Goal: Task Accomplishment & Management: Complete application form

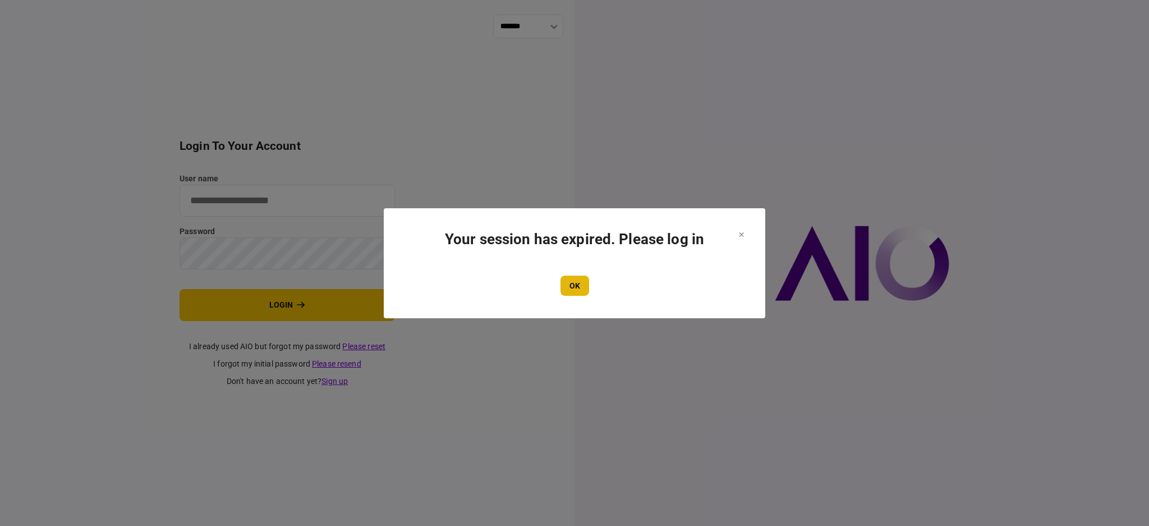
type input "****"
click at [573, 279] on button "OK" at bounding box center [575, 286] width 29 height 20
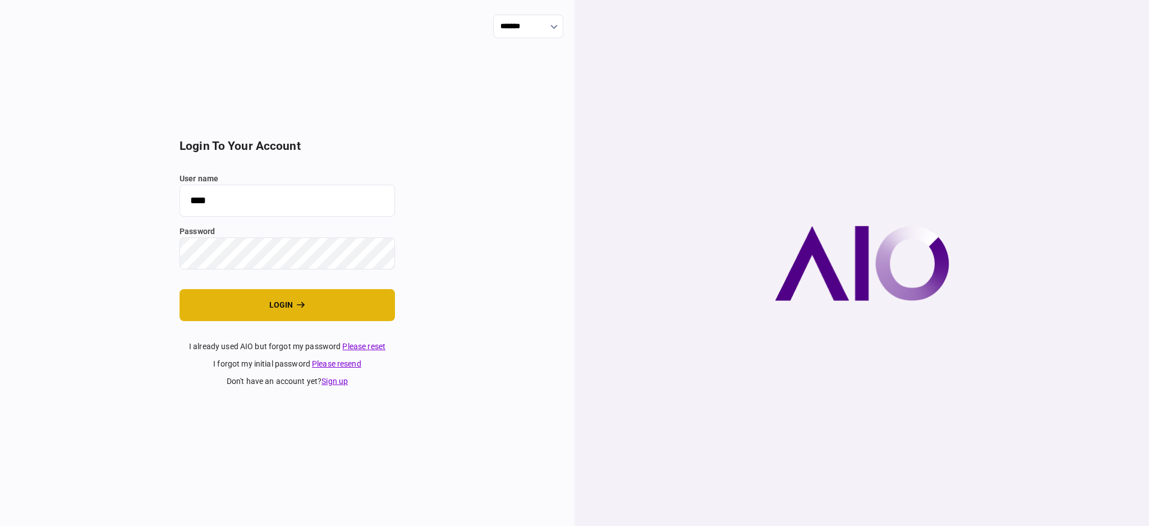
click at [227, 308] on button "login" at bounding box center [288, 305] width 216 height 32
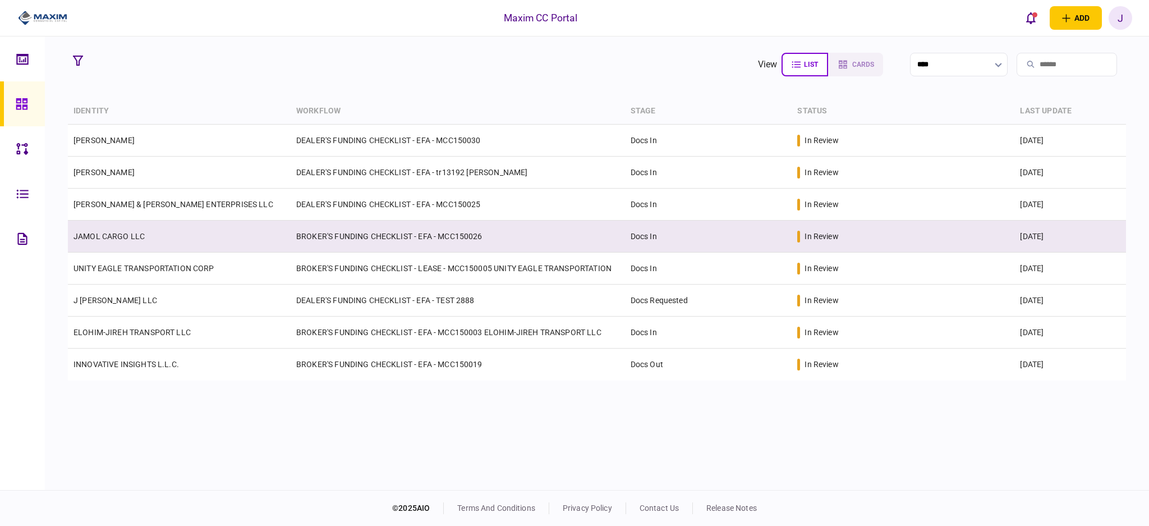
click at [120, 234] on link "JAMOL CARGO LLC" at bounding box center [109, 236] width 71 height 9
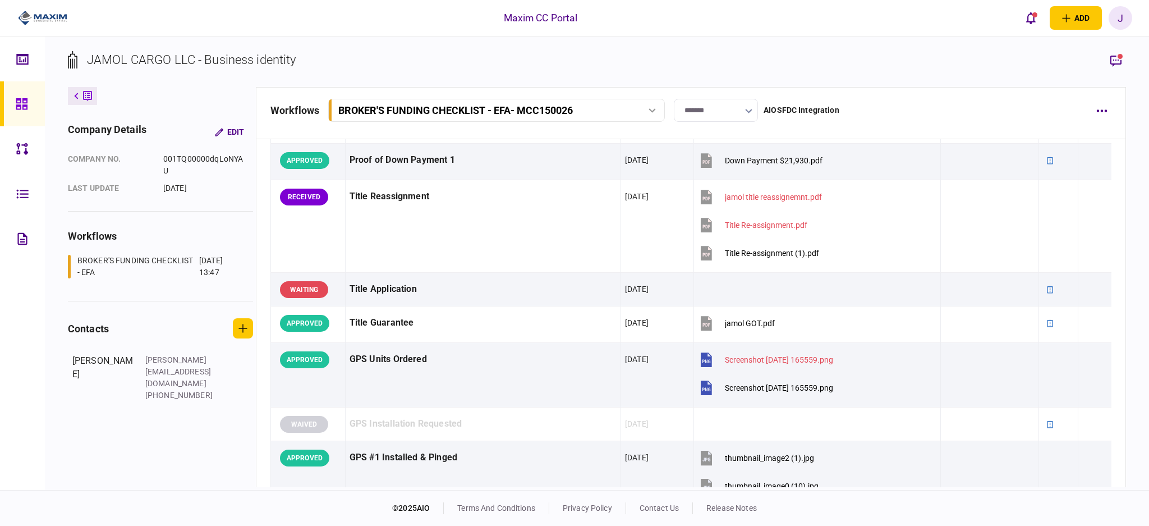
scroll to position [823, 0]
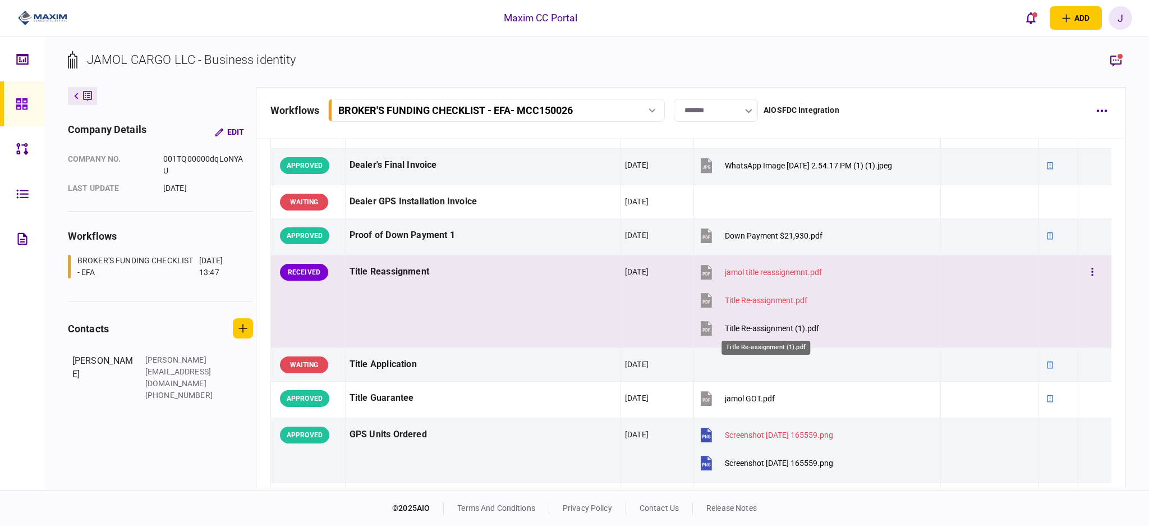
click at [765, 328] on div "Title Re-assignment (1).pdf" at bounding box center [772, 328] width 94 height 9
click at [500, 279] on div "Title Reassignment" at bounding box center [483, 271] width 267 height 25
click at [455, 283] on div "Title Reassignment" at bounding box center [483, 271] width 267 height 25
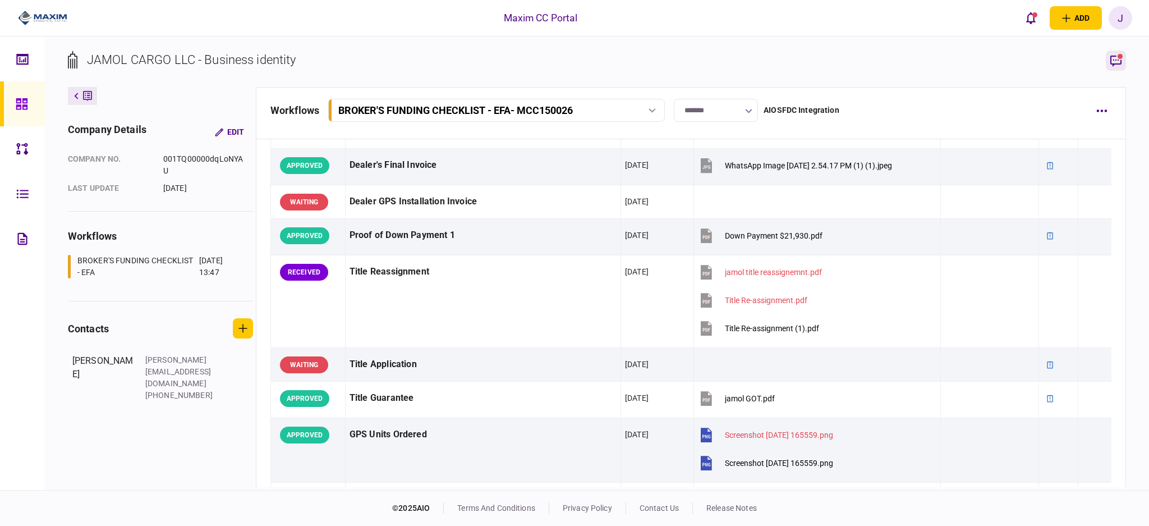
click at [1124, 60] on button "button" at bounding box center [1116, 61] width 20 height 20
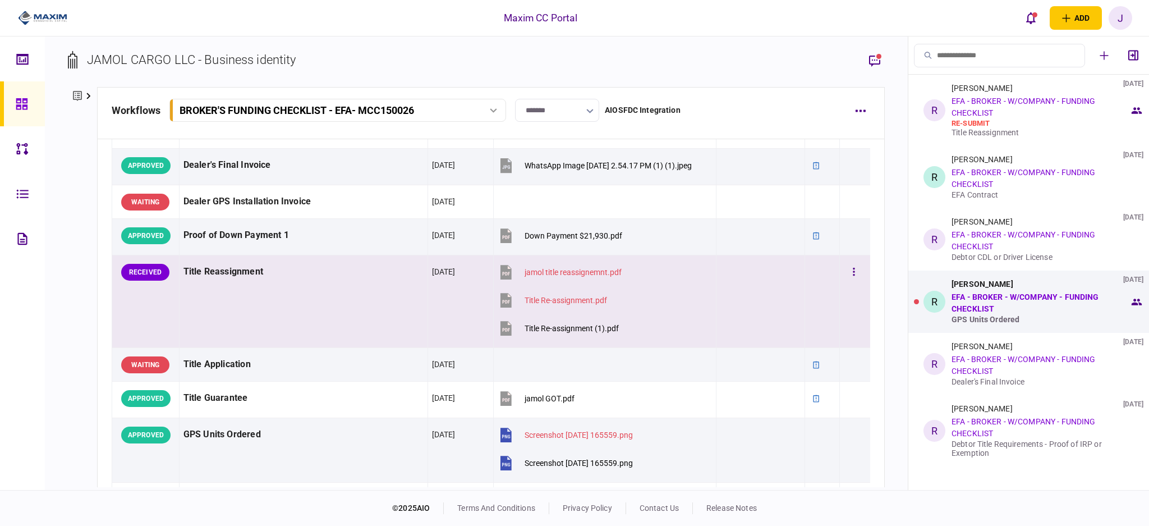
click at [333, 309] on td "Title Reassignment" at bounding box center [303, 301] width 249 height 93
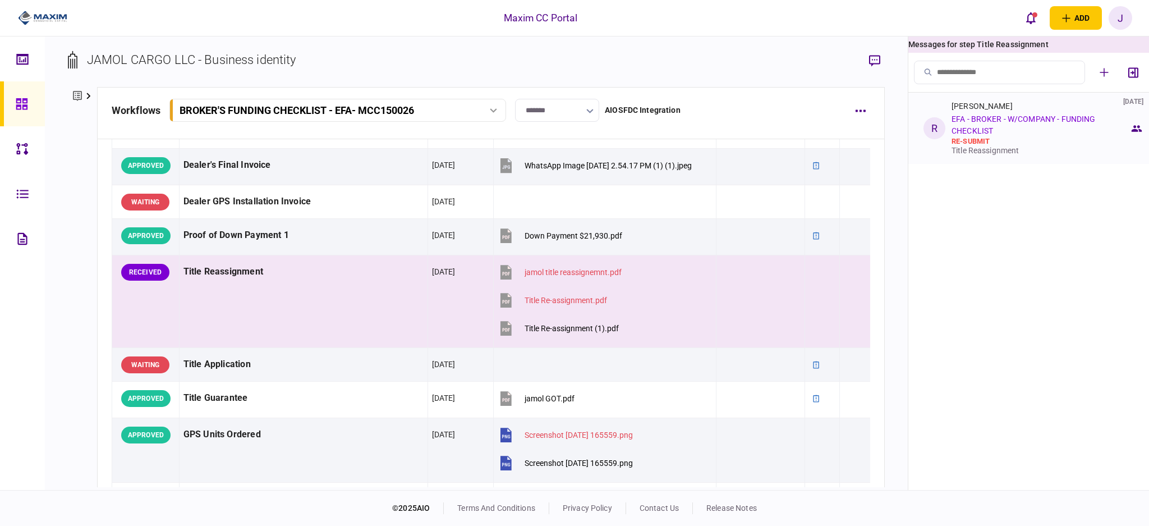
click at [1011, 115] on link "EFA - BROKER - W/COMPANY - FUNDING CHECKLIST" at bounding box center [1024, 124] width 144 height 21
click at [997, 139] on div "re-submit" at bounding box center [1041, 141] width 178 height 9
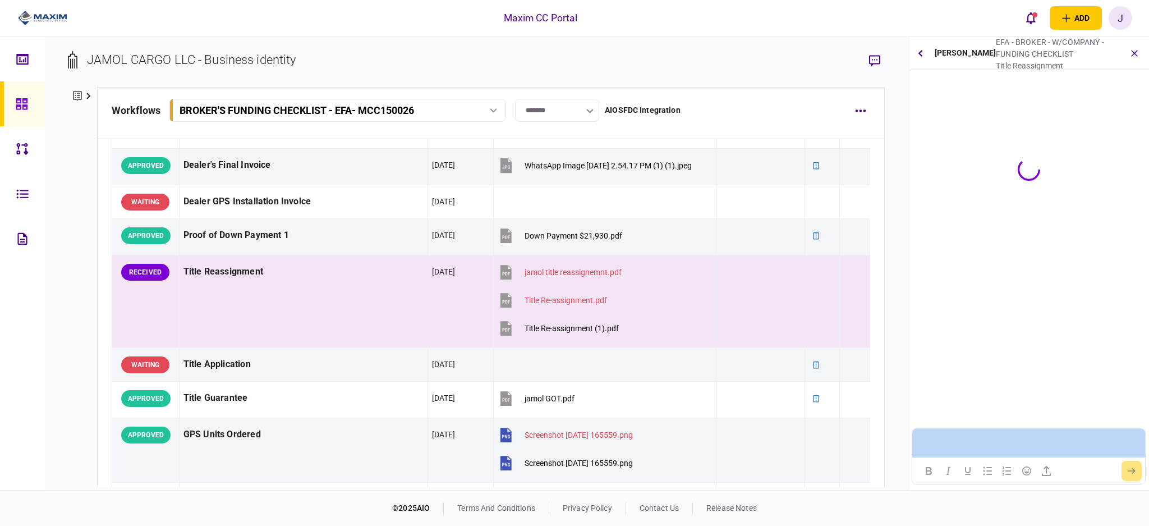
click at [997, 139] on div at bounding box center [1029, 169] width 241 height 187
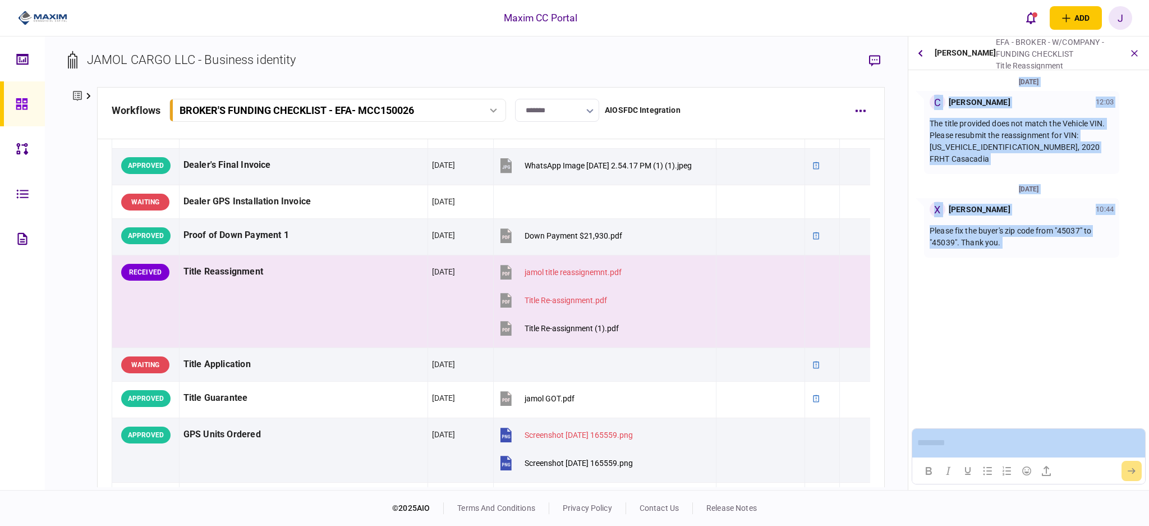
click at [1053, 282] on section "26 Aug 2025 C Christina Gray 12:03 The title provided does not match the Vehicl…" at bounding box center [1029, 212] width 241 height 272
click at [1001, 183] on div "[DATE]" at bounding box center [1029, 189] width 232 height 12
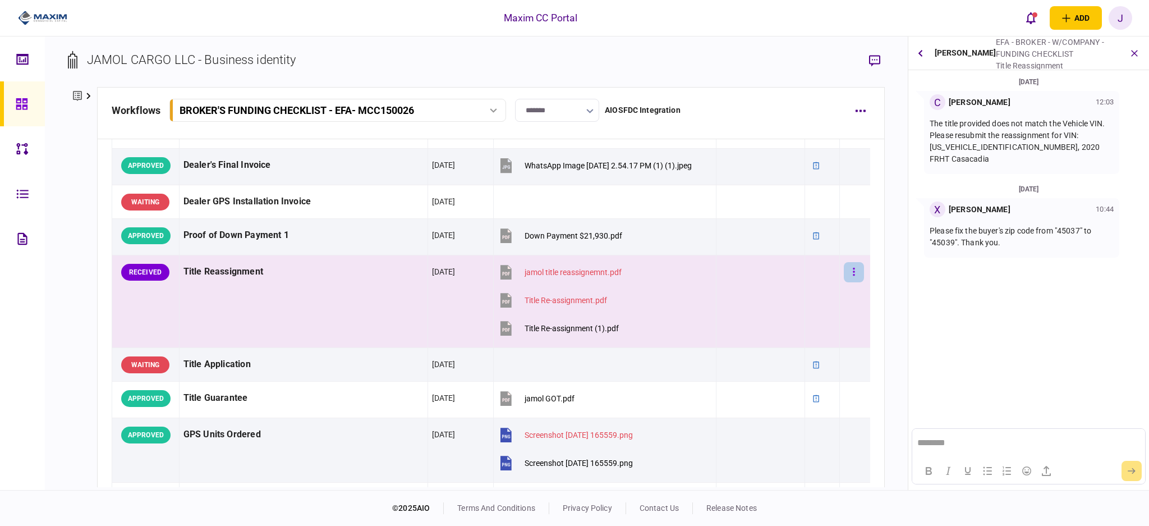
click at [844, 272] on button "button" at bounding box center [854, 272] width 20 height 20
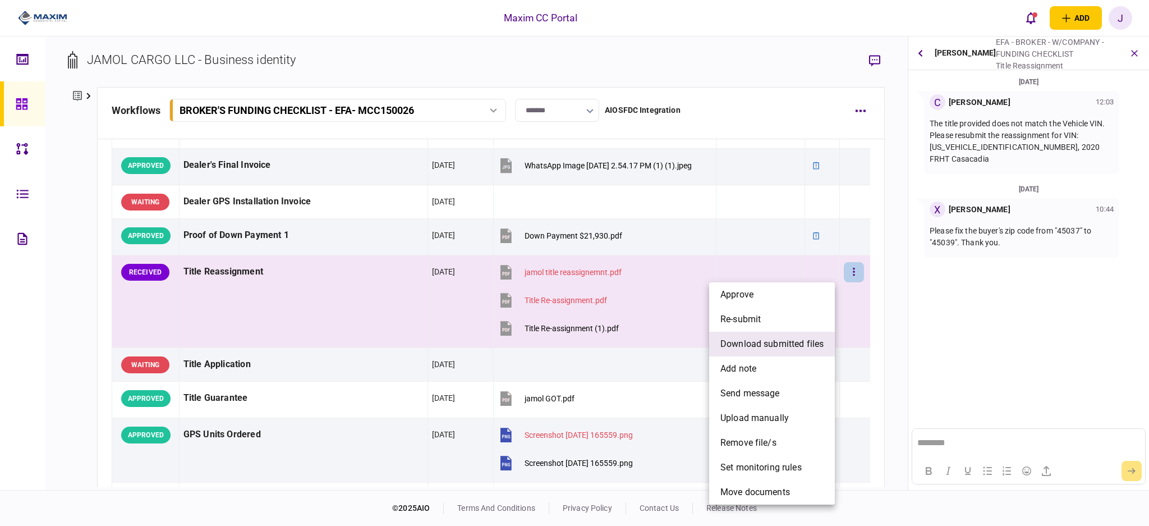
click at [781, 347] on span "download submitted files" at bounding box center [772, 343] width 103 height 13
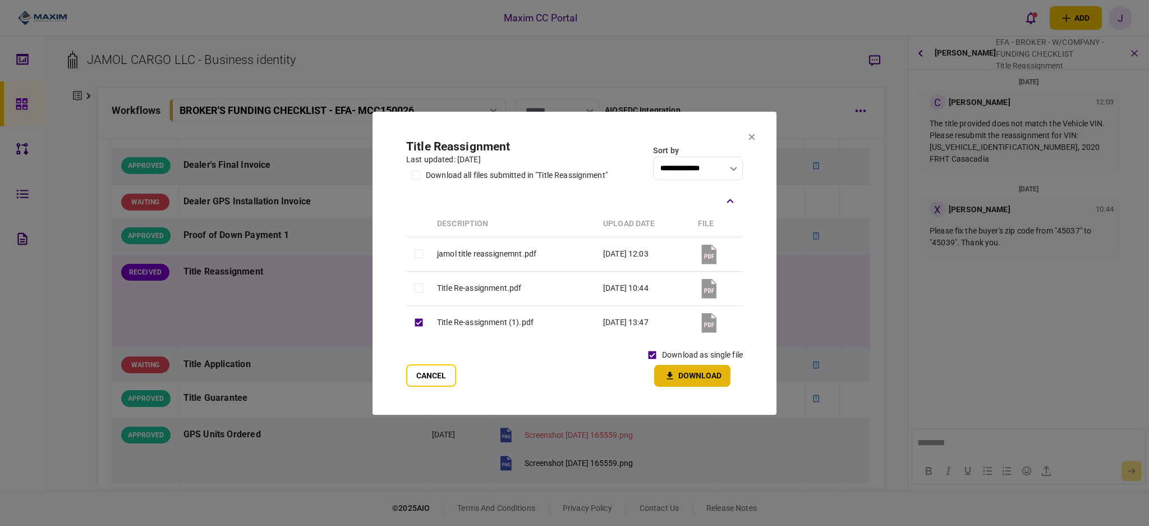
click at [686, 381] on button "Download" at bounding box center [692, 376] width 76 height 22
click at [755, 132] on section "**********" at bounding box center [575, 263] width 404 height 303
click at [749, 141] on button at bounding box center [752, 137] width 7 height 9
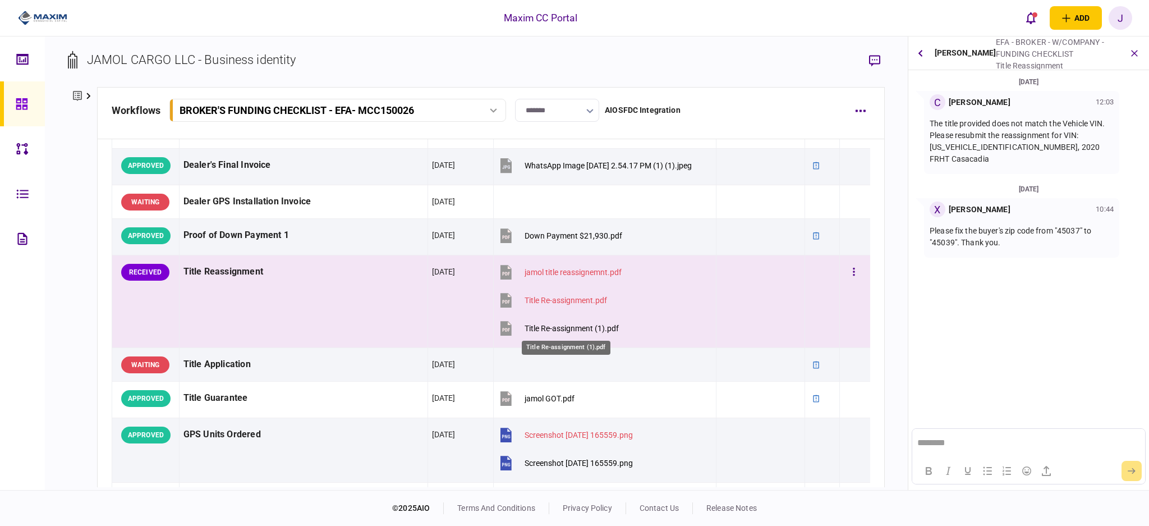
click at [562, 327] on div "Title Re-assignment (1).pdf" at bounding box center [572, 328] width 94 height 9
click at [416, 71] on section "JAMOL CARGO LLC - Business identity" at bounding box center [476, 69] width 817 height 36
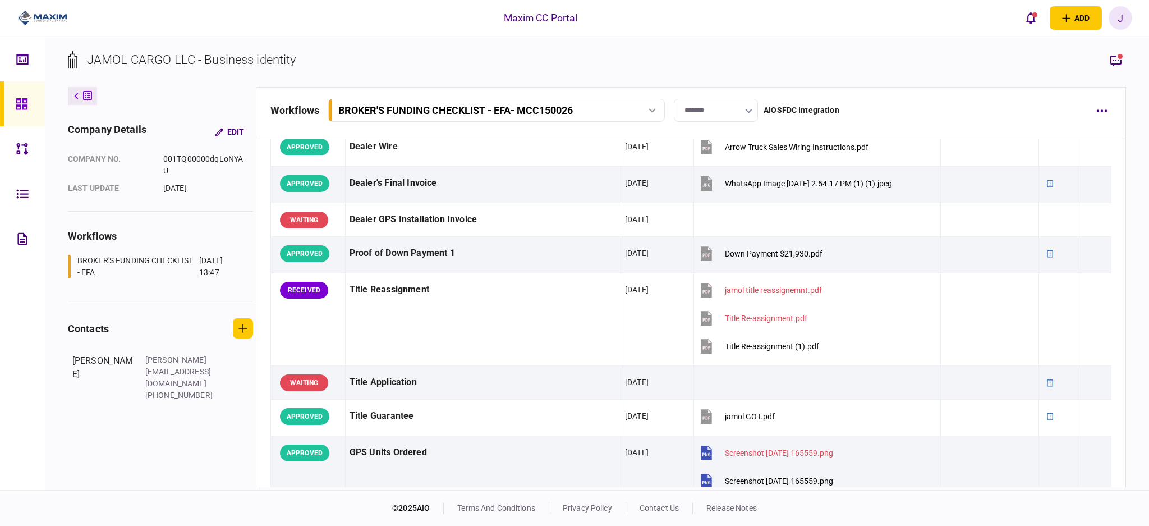
scroll to position [823, 0]
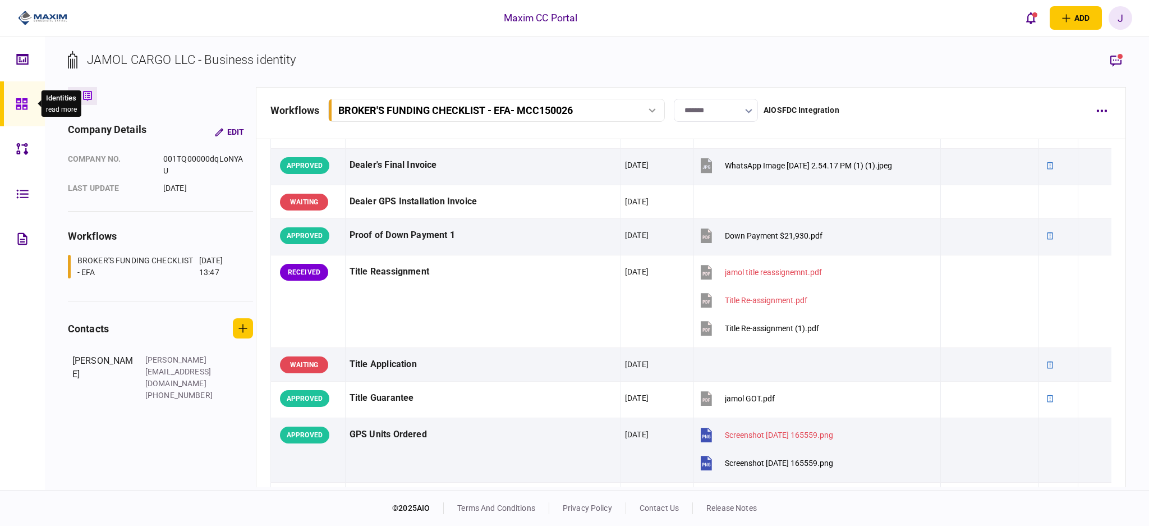
click at [19, 106] on icon at bounding box center [21, 103] width 11 height 11
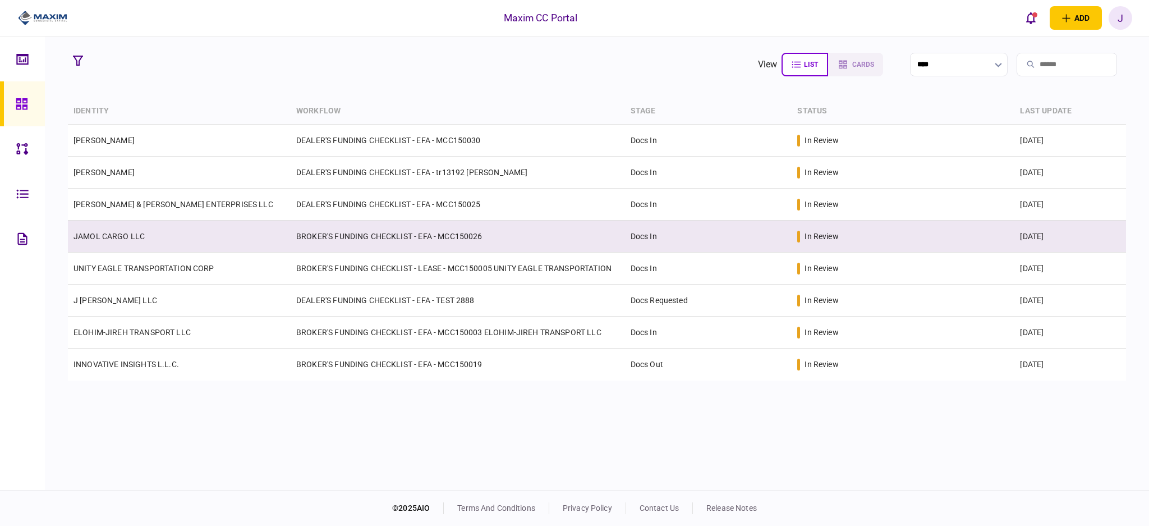
click at [130, 242] on td "JAMOL CARGO LLC" at bounding box center [179, 237] width 223 height 32
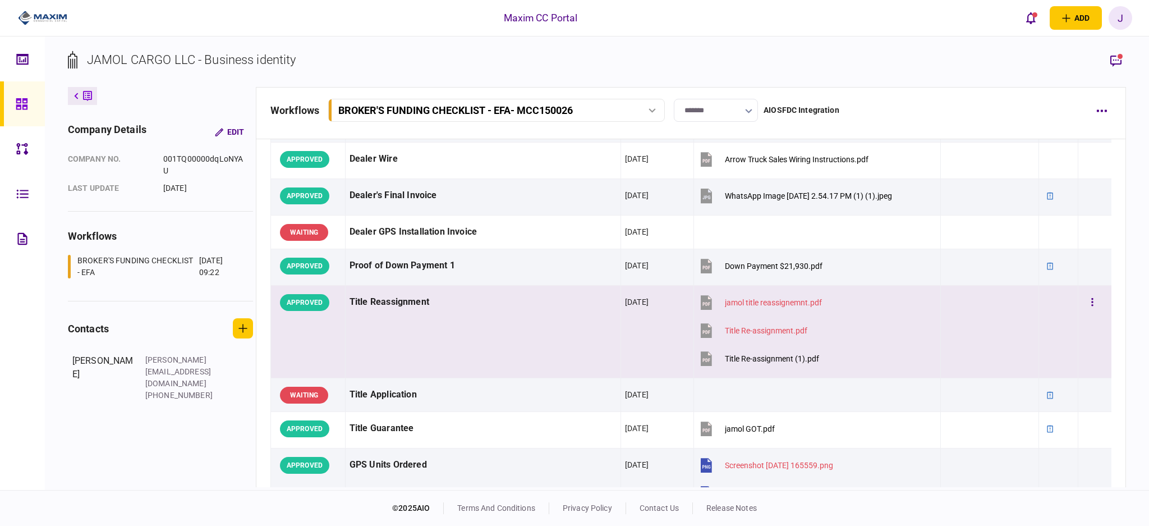
scroll to position [808, 0]
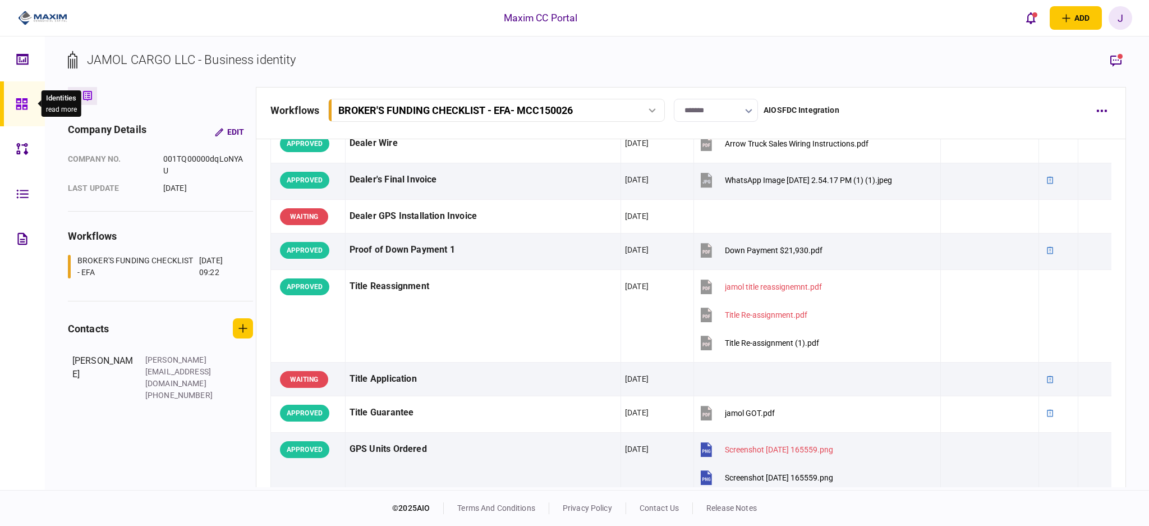
click at [20, 112] on div at bounding box center [25, 103] width 18 height 45
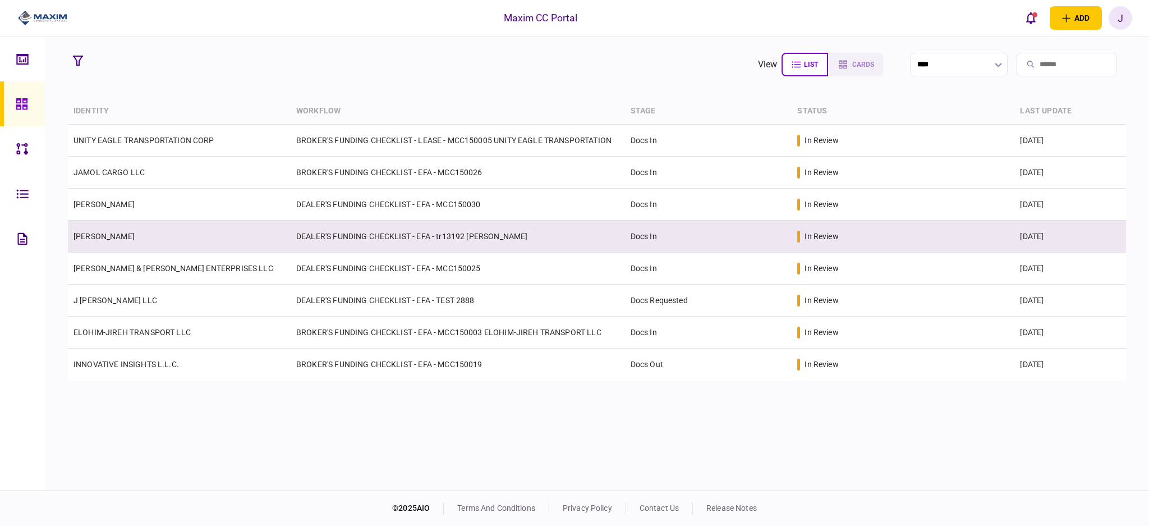
click at [130, 243] on td "[PERSON_NAME]" at bounding box center [179, 237] width 223 height 32
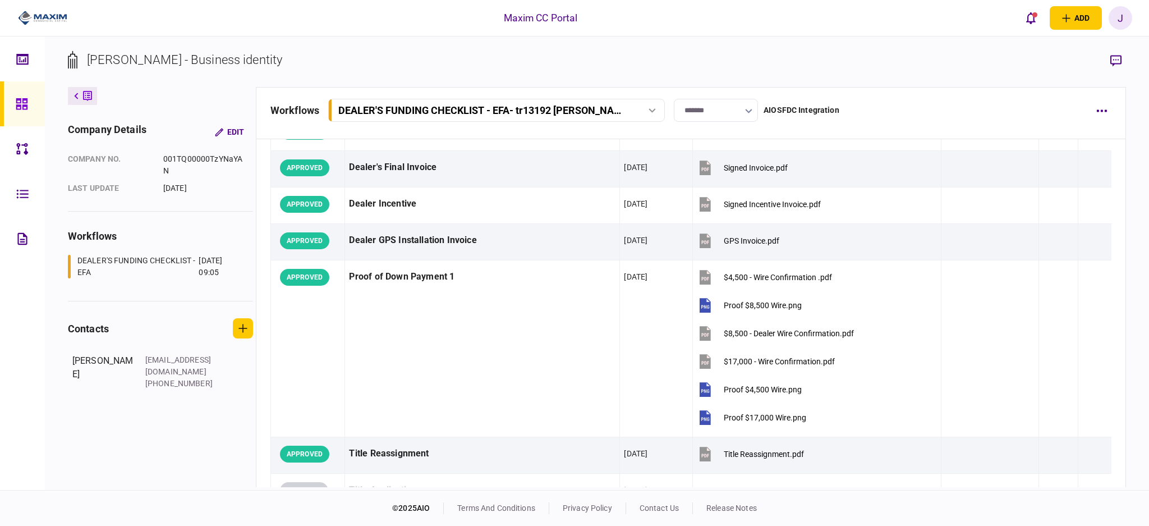
scroll to position [598, 0]
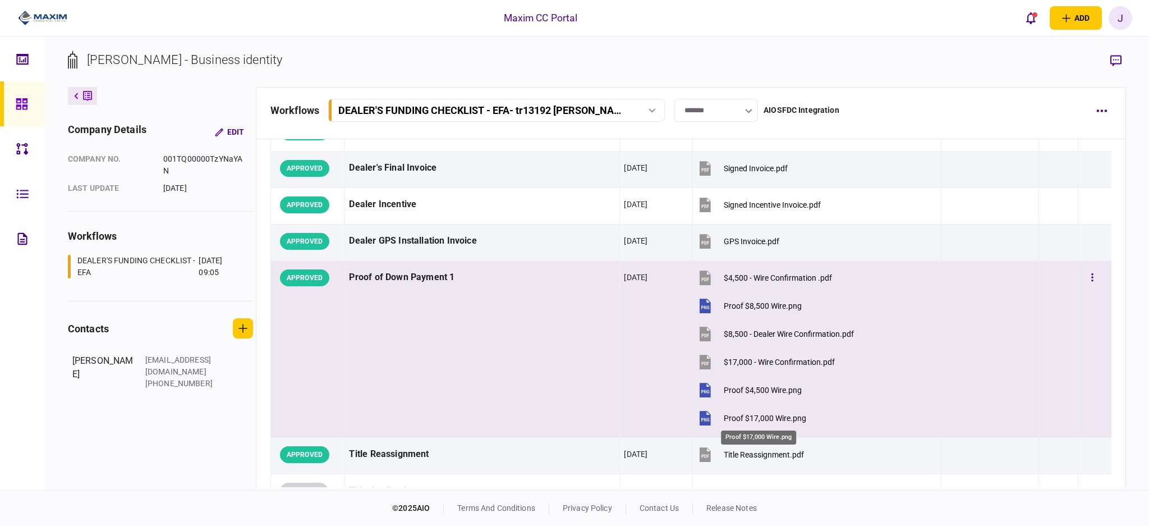
click at [759, 419] on div "Proof $17,000 Wire.png" at bounding box center [765, 418] width 82 height 9
click at [757, 389] on div "Proof $4,500 Wire.png" at bounding box center [763, 390] width 78 height 9
click at [758, 300] on button "Proof $8,500 Wire.png" at bounding box center [749, 305] width 105 height 25
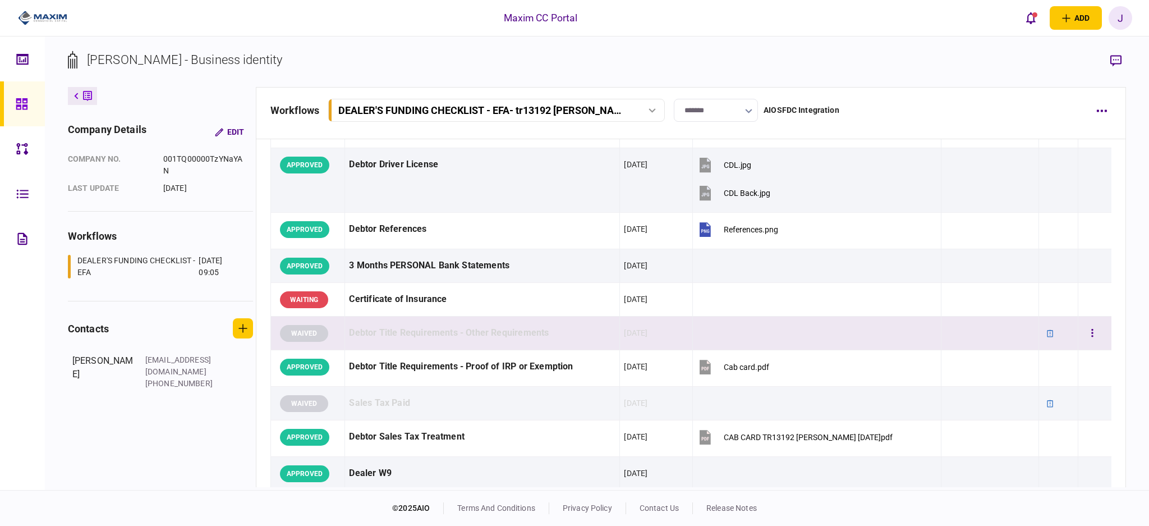
scroll to position [224, 0]
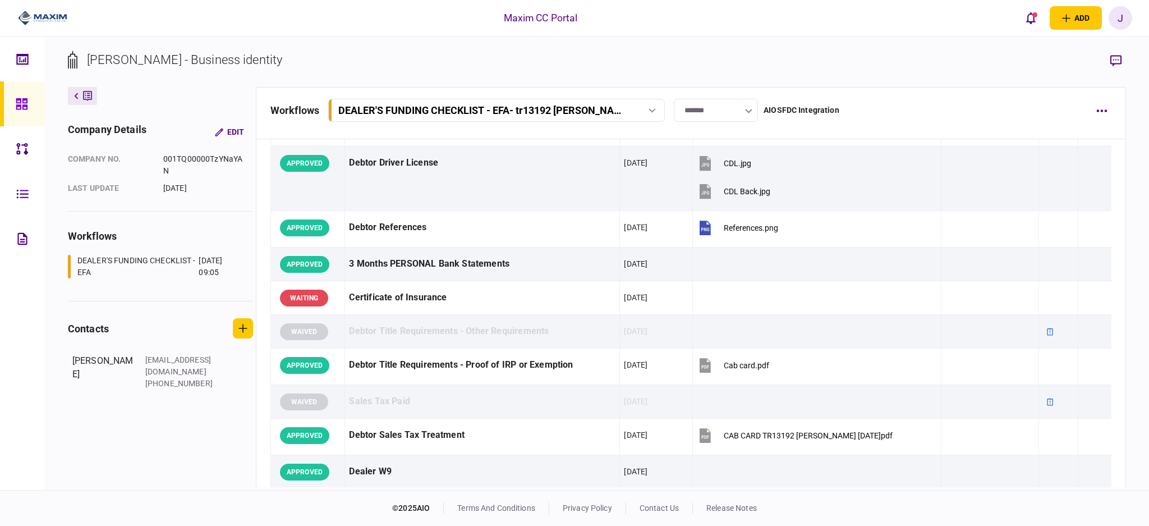
click at [345, 61] on section "[PERSON_NAME] - Business identity" at bounding box center [597, 69] width 1058 height 36
drag, startPoint x: 276, startPoint y: 78, endPoint x: 264, endPoint y: 69, distance: 14.8
click at [264, 69] on section "[PERSON_NAME] - Business identity" at bounding box center [597, 69] width 1058 height 36
drag, startPoint x: 271, startPoint y: 61, endPoint x: 114, endPoint y: 56, distance: 157.2
click at [114, 56] on section "[PERSON_NAME] - Business identity" at bounding box center [597, 69] width 1058 height 36
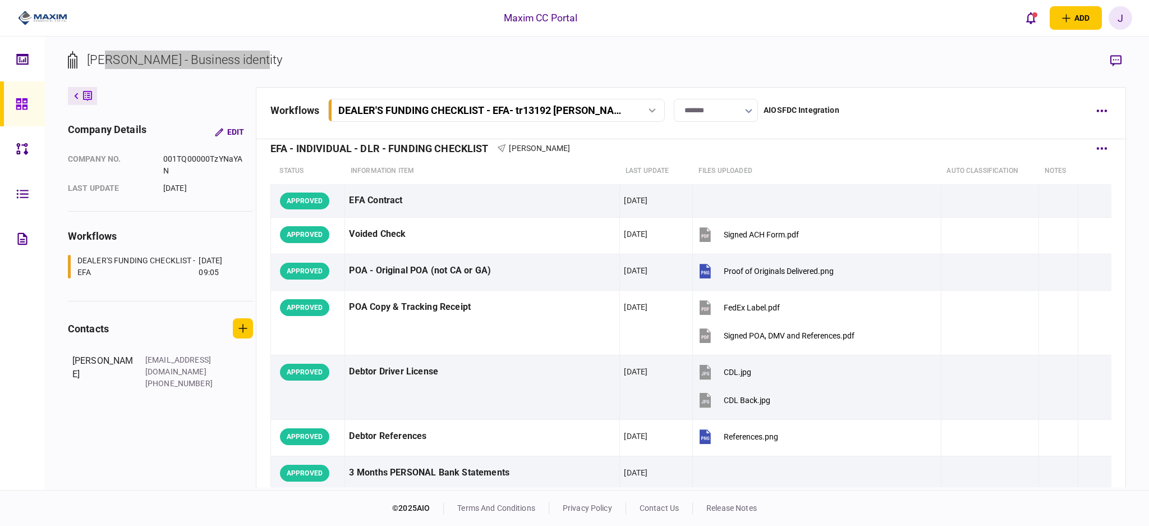
scroll to position [0, 0]
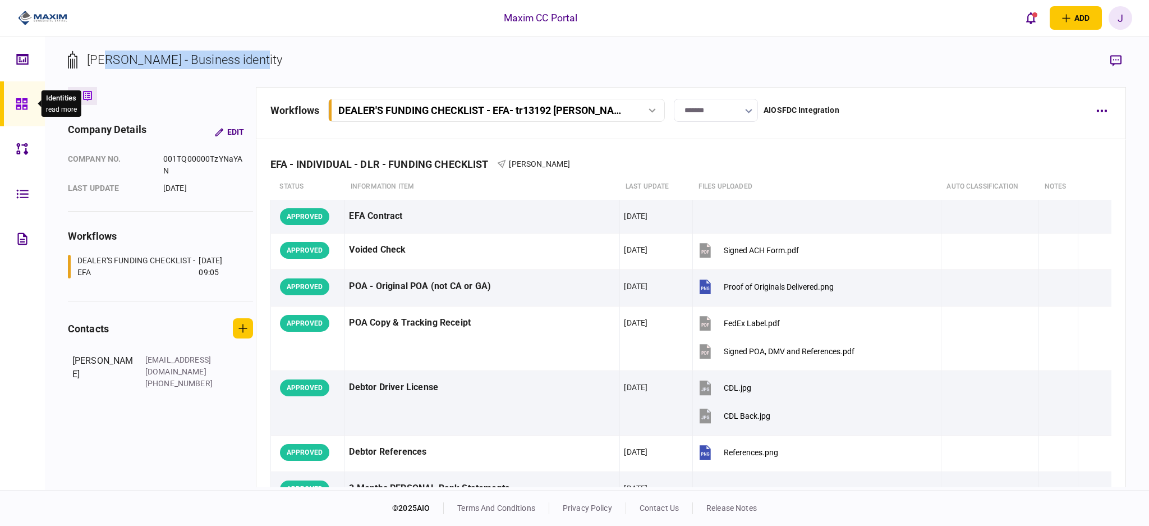
click at [21, 103] on icon at bounding box center [22, 104] width 12 height 13
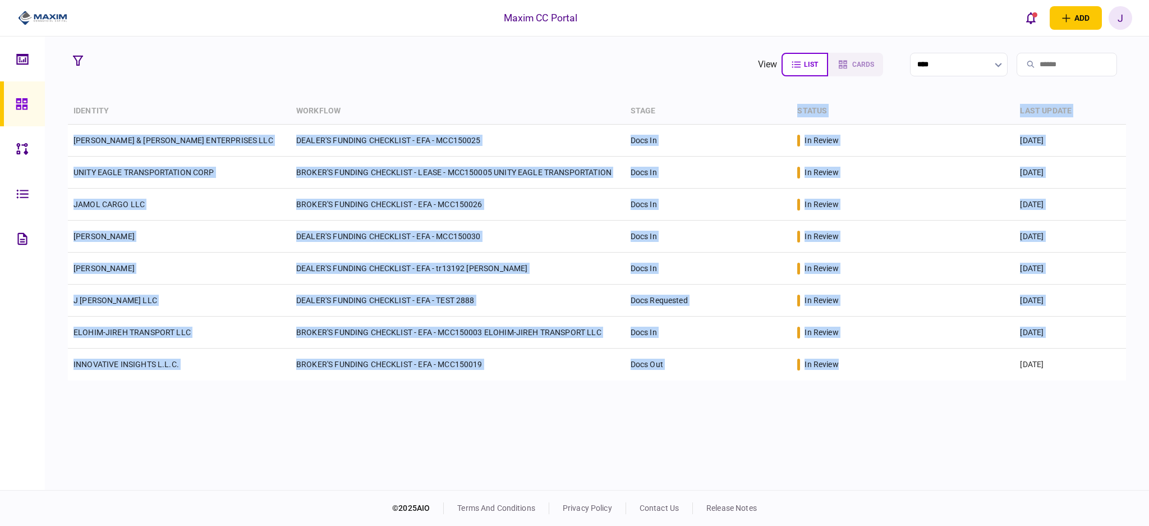
drag, startPoint x: 742, startPoint y: 105, endPoint x: 927, endPoint y: 382, distance: 333.1
click at [935, 380] on table "identity workflow stage status last update [PERSON_NAME] & [PERSON_NAME] ENTERP…" at bounding box center [597, 239] width 1058 height 282
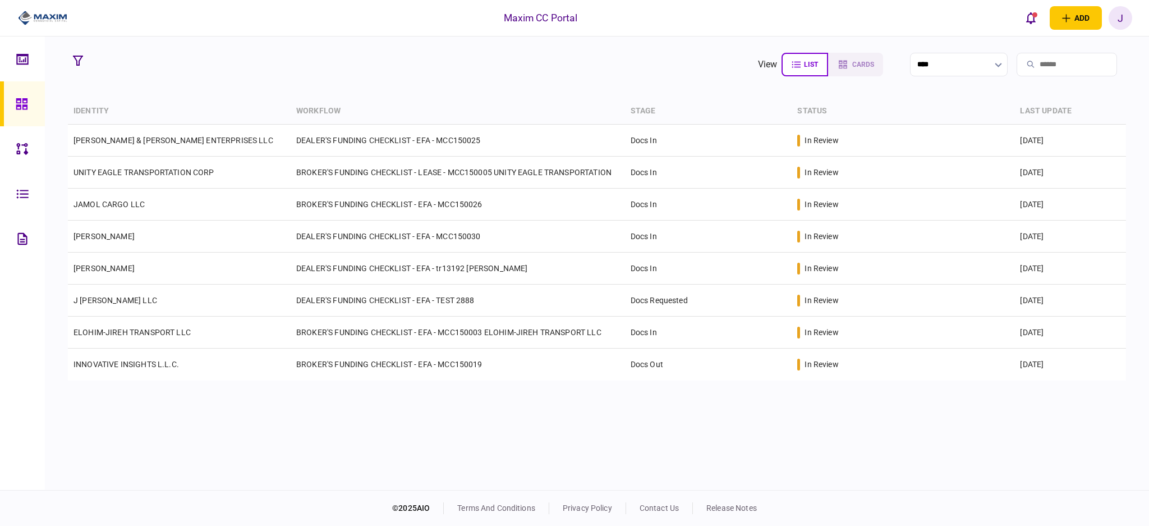
click at [892, 397] on div "identity workflow stage status last update [PERSON_NAME] & [PERSON_NAME] ENTERP…" at bounding box center [597, 292] width 1058 height 389
drag, startPoint x: 616, startPoint y: 104, endPoint x: 667, endPoint y: 114, distance: 51.5
click at [667, 114] on tr "identity workflow stage status last update" at bounding box center [597, 111] width 1058 height 26
drag, startPoint x: 845, startPoint y: 108, endPoint x: 198, endPoint y: 102, distance: 646.5
click at [198, 102] on tr "identity workflow stage status last update" at bounding box center [597, 111] width 1058 height 26
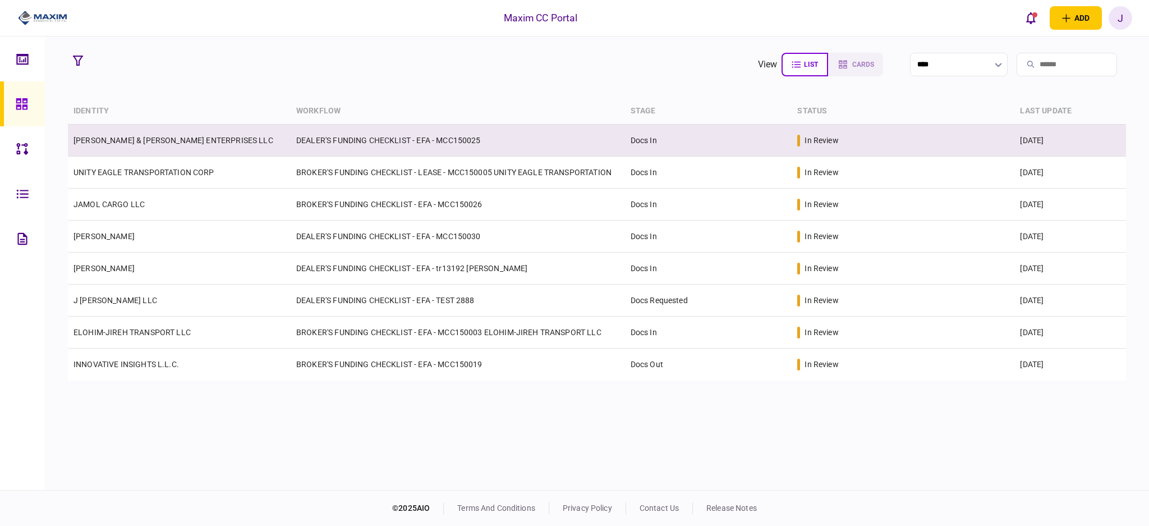
click at [211, 127] on td "[PERSON_NAME] & [PERSON_NAME] ENTERPRISES LLC" at bounding box center [179, 141] width 223 height 32
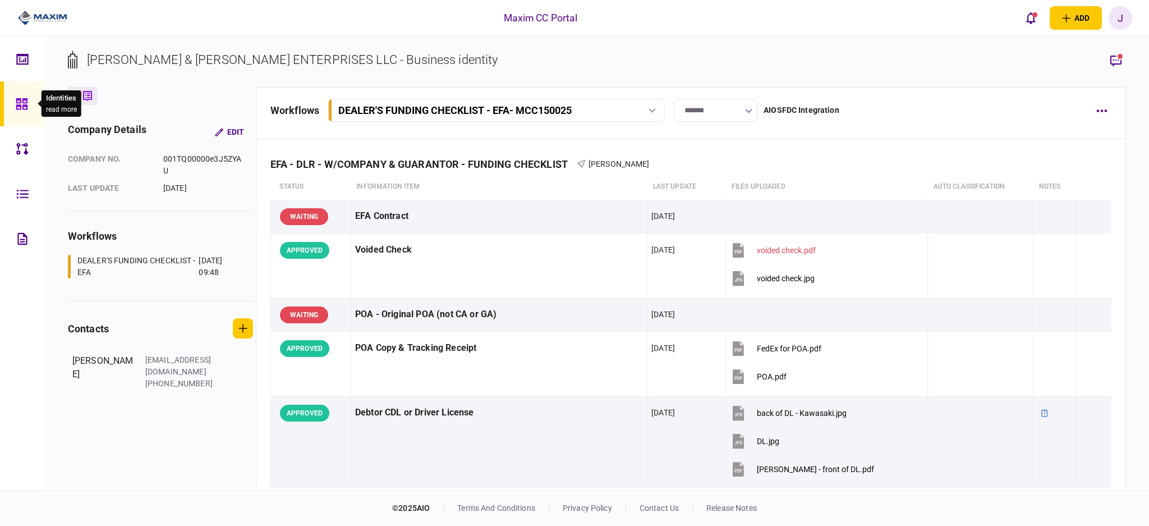
click at [16, 102] on icon at bounding box center [22, 104] width 12 height 13
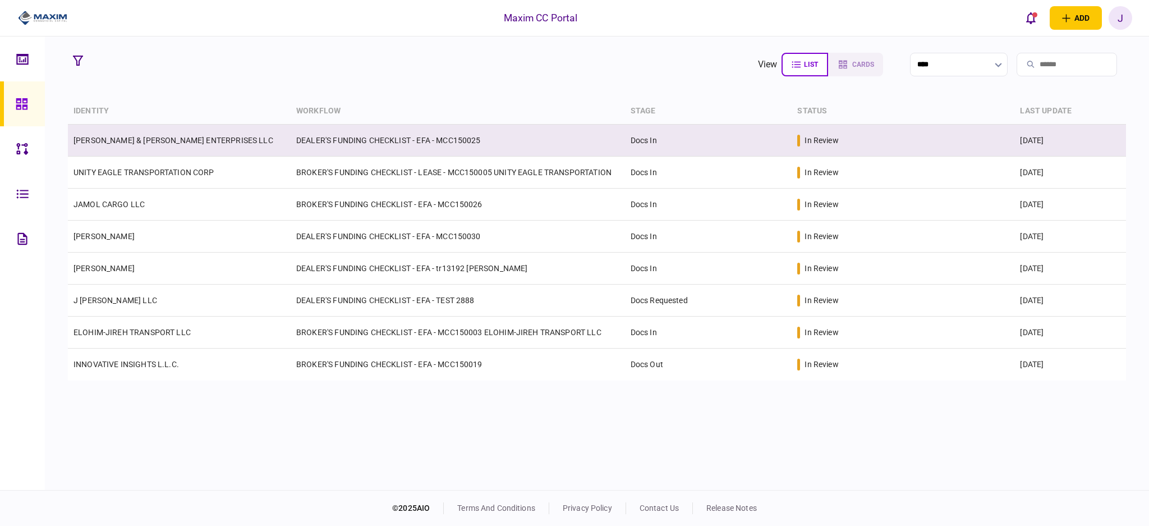
click at [150, 140] on link "[PERSON_NAME] & [PERSON_NAME] ENTERPRISES LLC" at bounding box center [174, 140] width 200 height 9
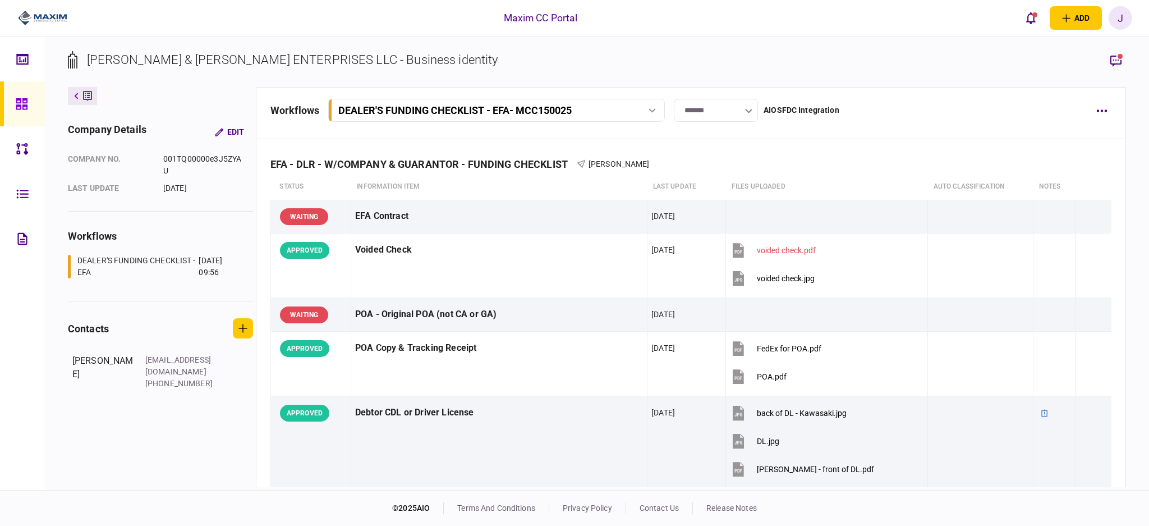
click at [5, 103] on link at bounding box center [22, 103] width 45 height 45
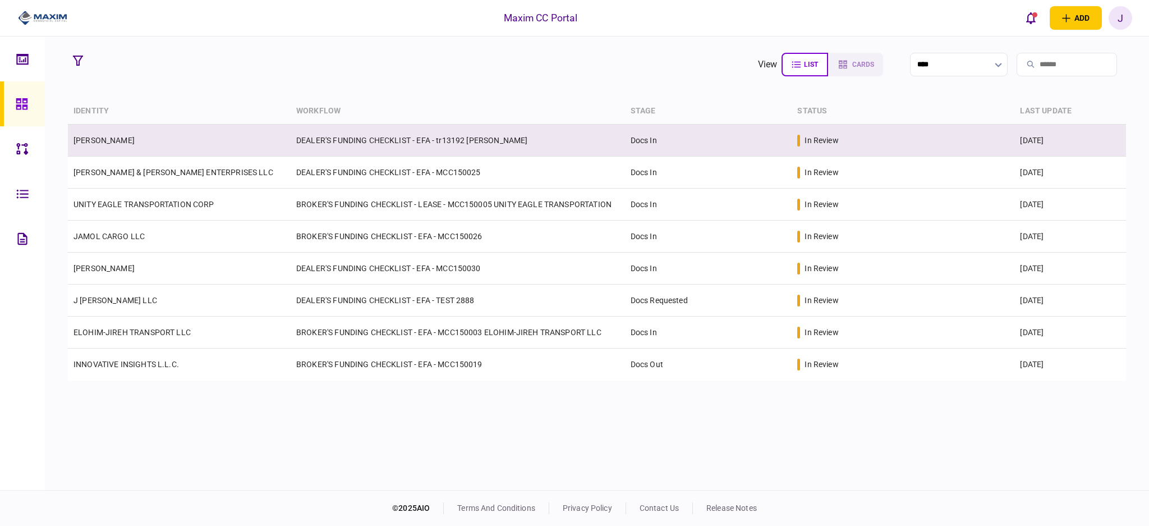
click at [125, 147] on td "[PERSON_NAME]" at bounding box center [179, 141] width 223 height 32
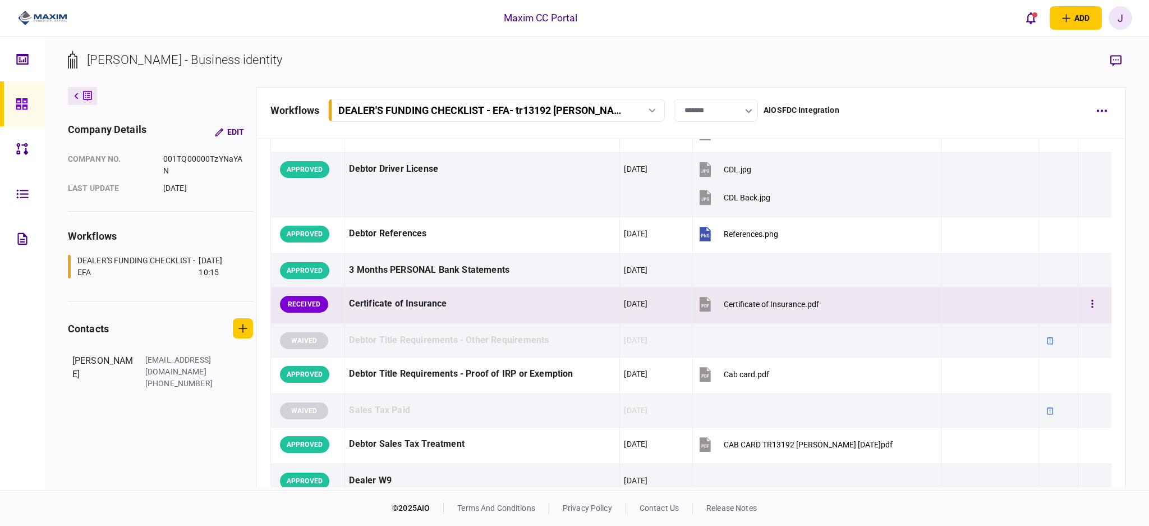
scroll to position [224, 0]
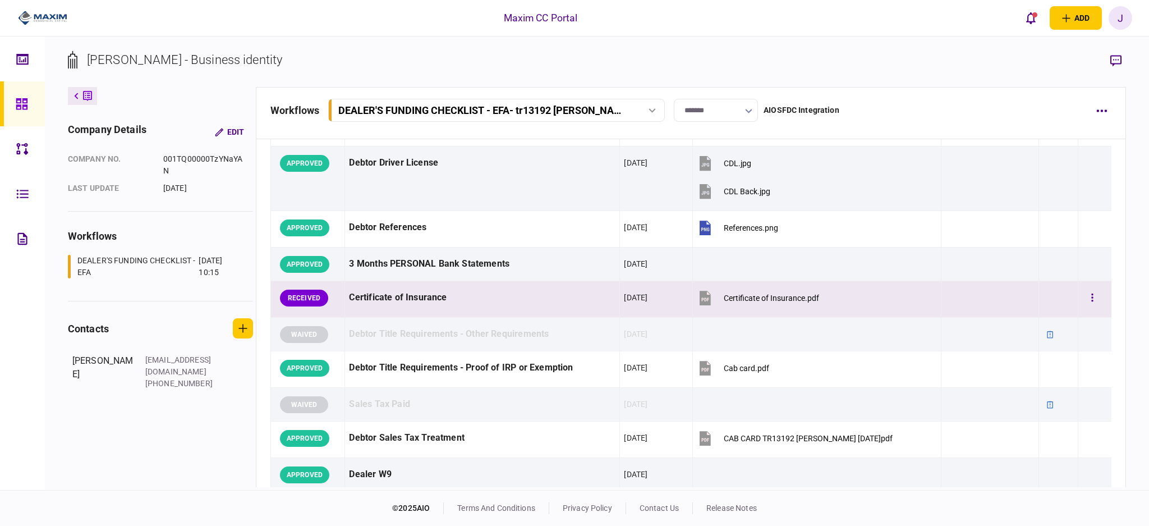
click at [769, 292] on button "Certificate of Insurance.pdf" at bounding box center [758, 297] width 122 height 25
click at [1088, 295] on button "button" at bounding box center [1093, 298] width 20 height 20
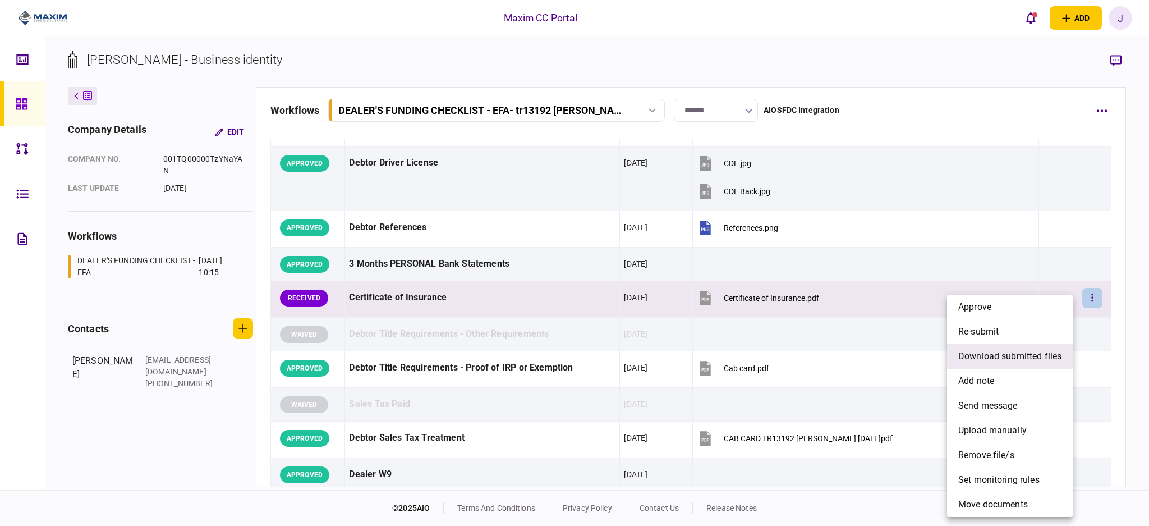
click at [1040, 356] on span "download submitted files" at bounding box center [1010, 356] width 103 height 13
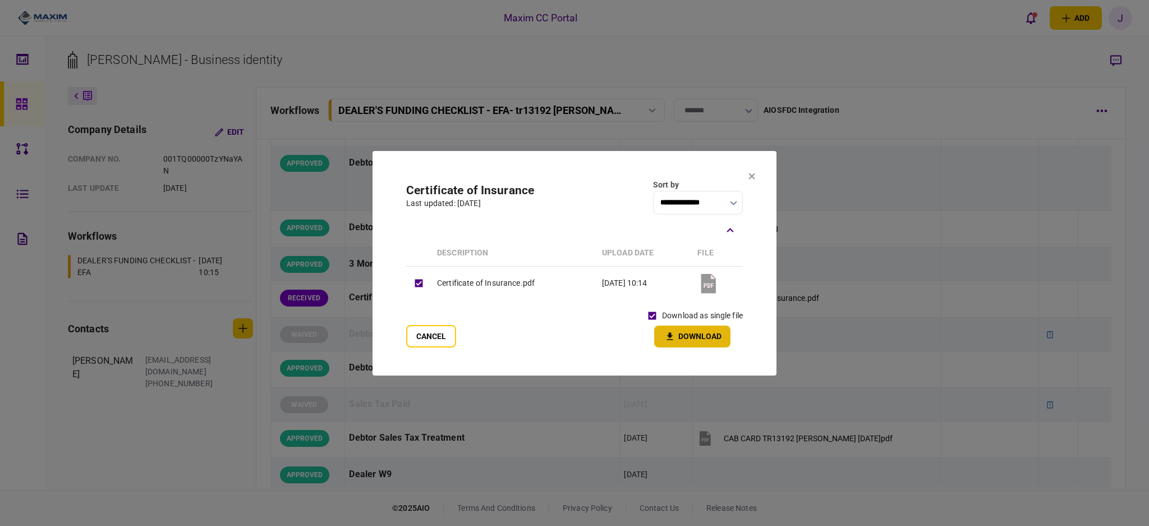
click at [706, 341] on button "Download" at bounding box center [692, 337] width 76 height 22
click at [758, 178] on section "**********" at bounding box center [575, 263] width 404 height 224
click at [750, 176] on icon at bounding box center [752, 176] width 7 height 7
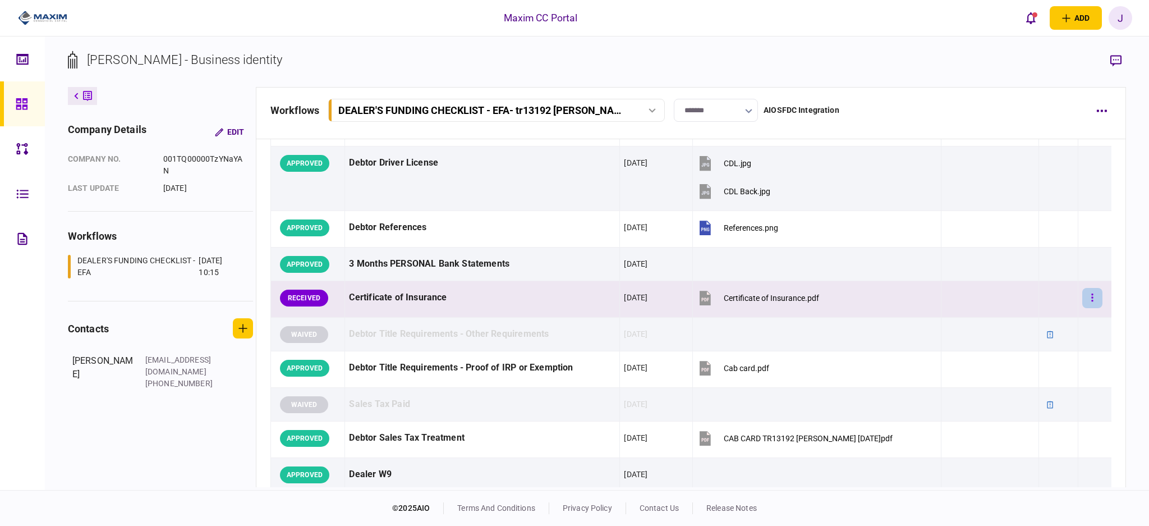
click at [1086, 300] on button "button" at bounding box center [1093, 298] width 20 height 20
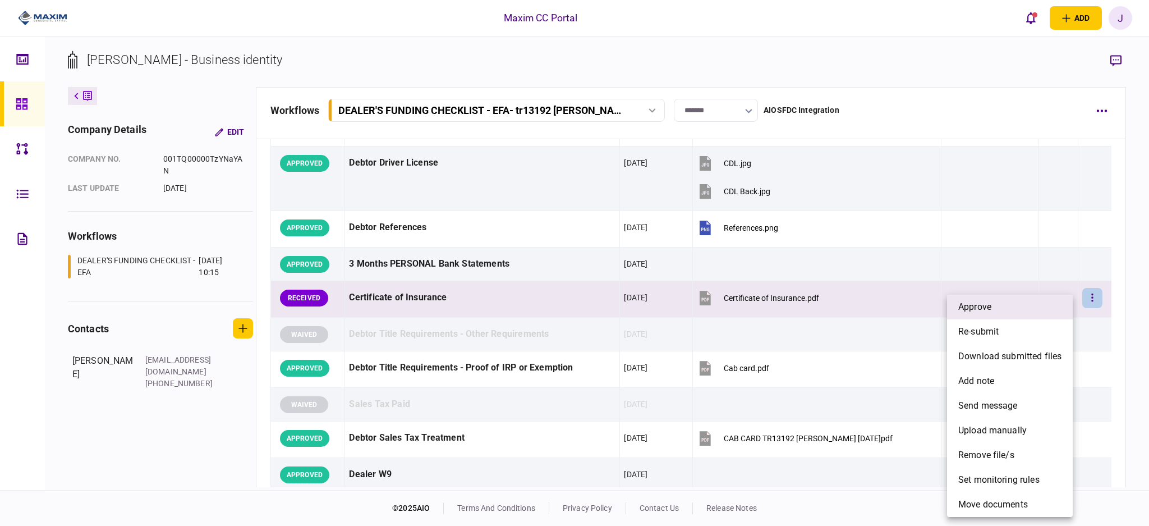
click at [991, 306] on span "approve" at bounding box center [975, 306] width 33 height 13
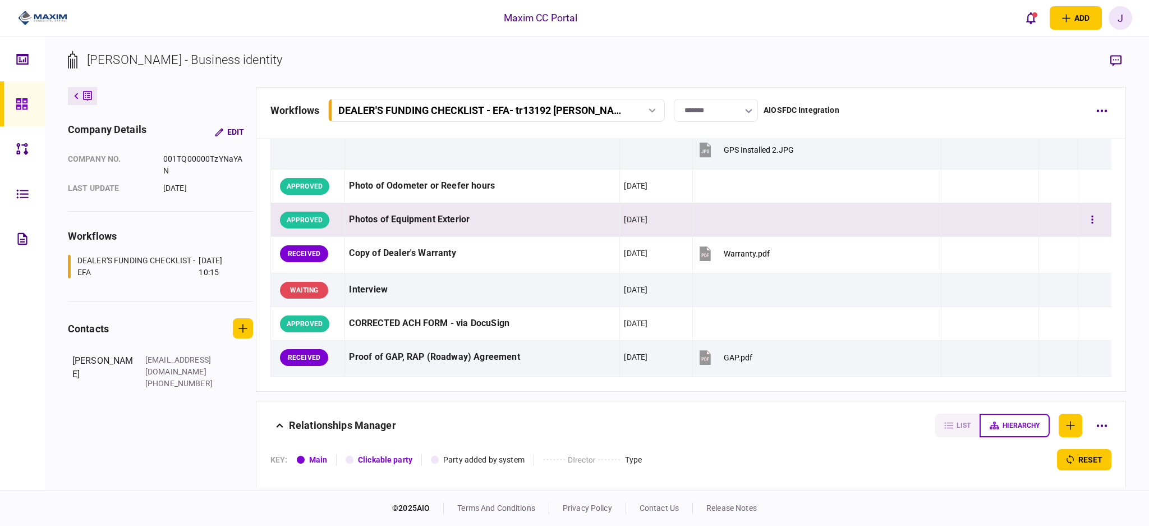
scroll to position [1156, 0]
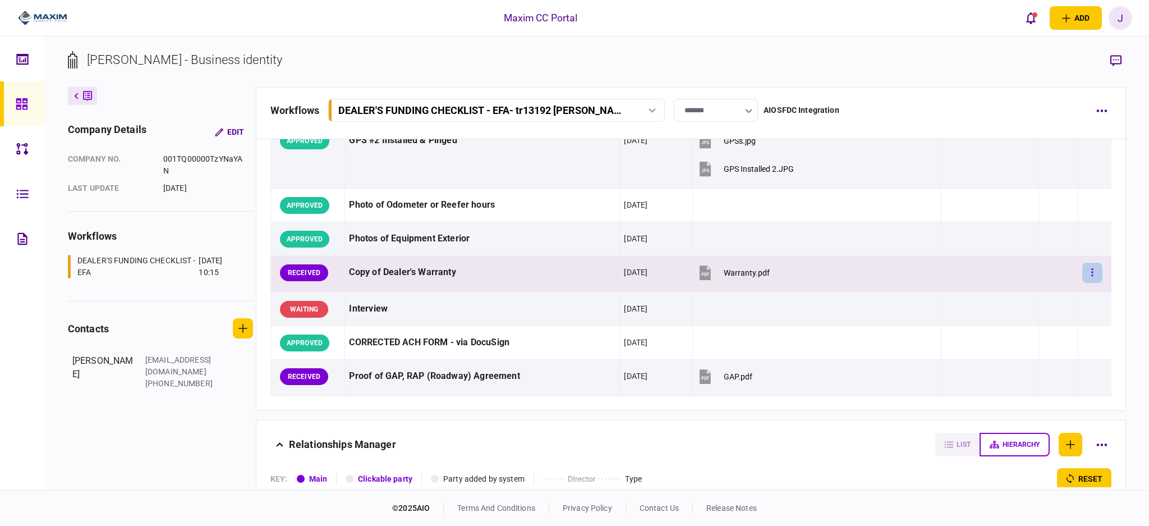
click at [1092, 269] on icon "button" at bounding box center [1093, 272] width 2 height 11
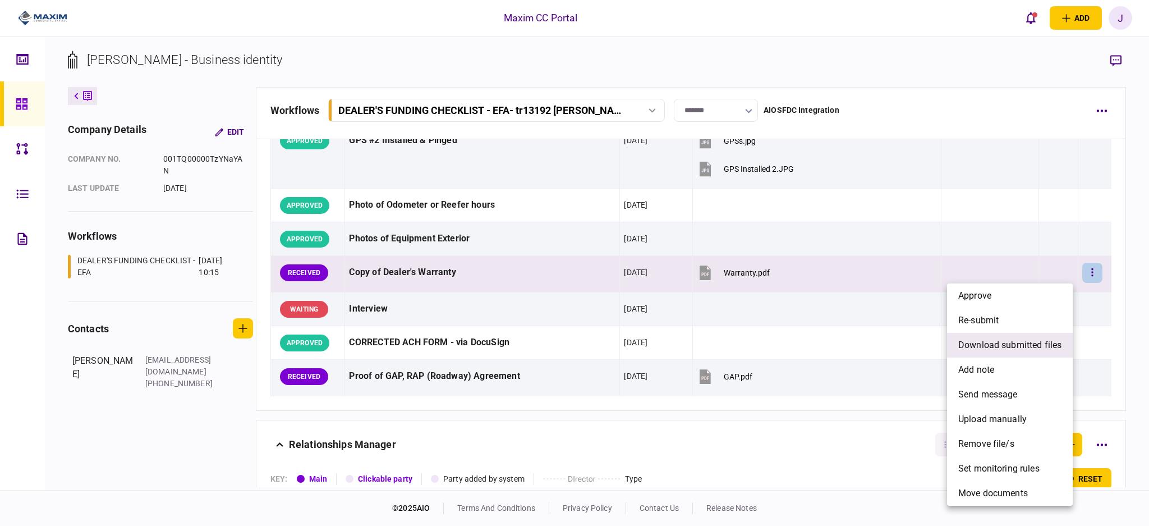
click at [1010, 344] on span "download submitted files" at bounding box center [1010, 344] width 103 height 13
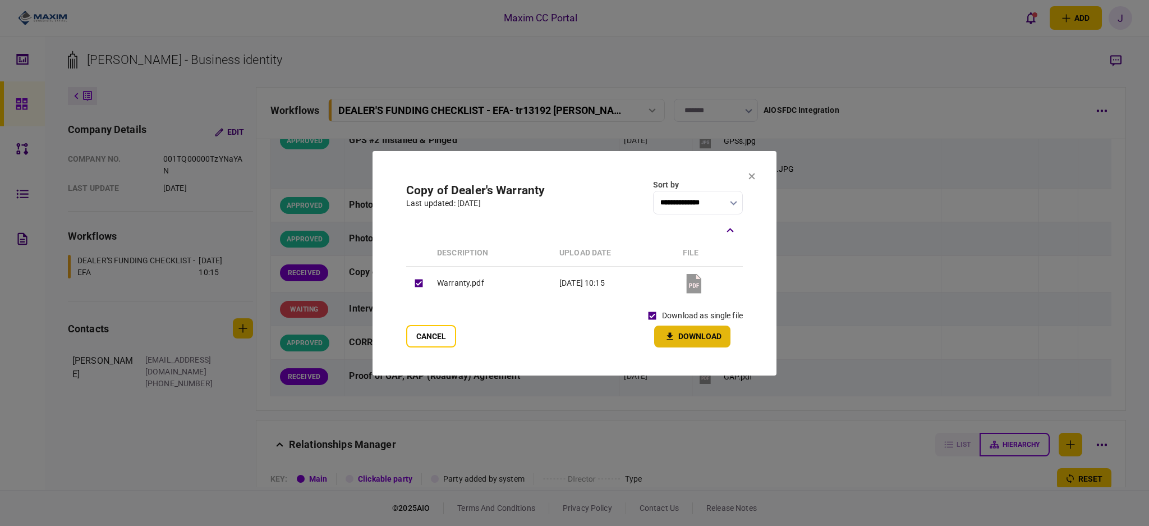
click at [682, 331] on button "Download" at bounding box center [692, 337] width 76 height 22
click at [749, 178] on icon at bounding box center [752, 176] width 6 height 6
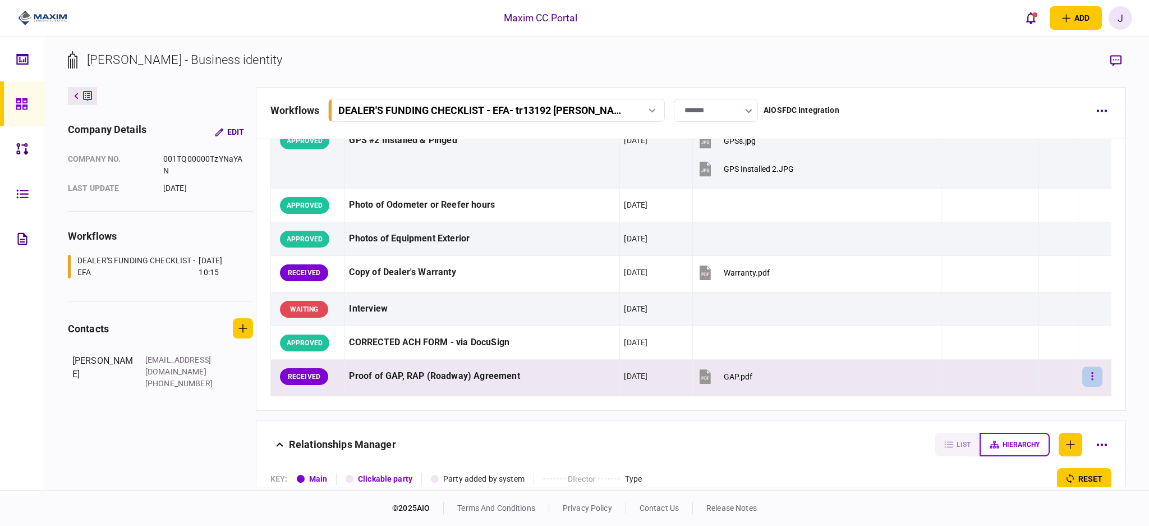
click at [1083, 381] on button "button" at bounding box center [1093, 376] width 20 height 20
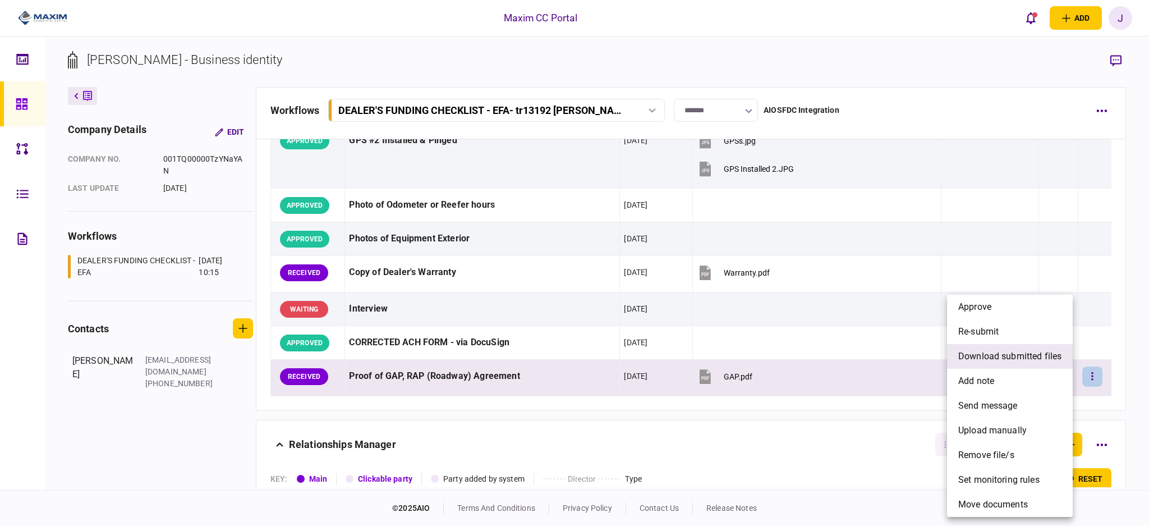
click at [994, 356] on span "download submitted files" at bounding box center [1010, 356] width 103 height 13
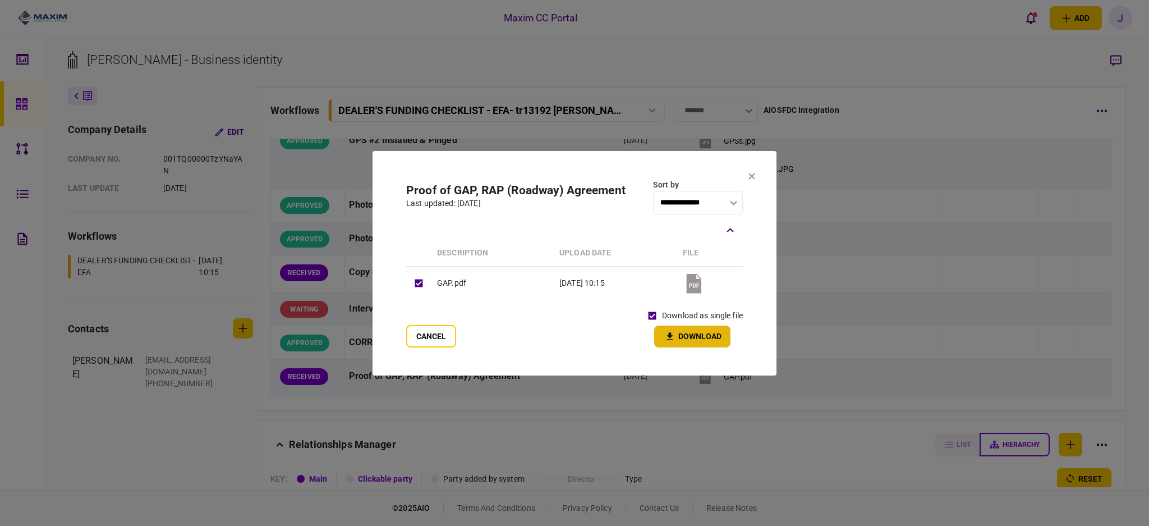
click at [691, 341] on button "Download" at bounding box center [692, 337] width 76 height 22
click at [759, 177] on section "**********" at bounding box center [575, 263] width 404 height 224
click at [755, 177] on section "**********" at bounding box center [575, 263] width 404 height 224
click at [750, 177] on icon at bounding box center [752, 176] width 6 height 6
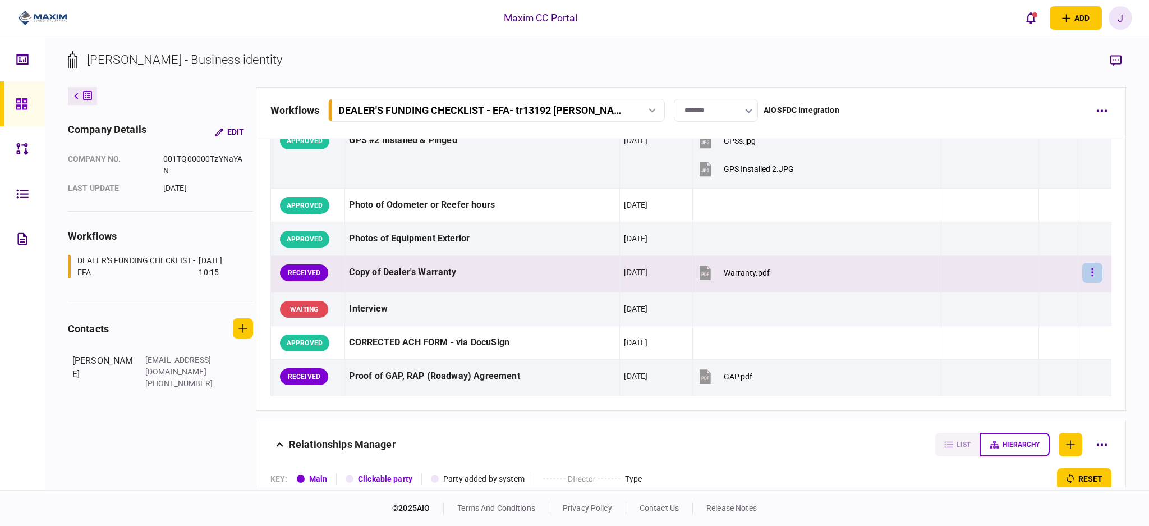
click at [1092, 275] on icon "button" at bounding box center [1093, 272] width 2 height 11
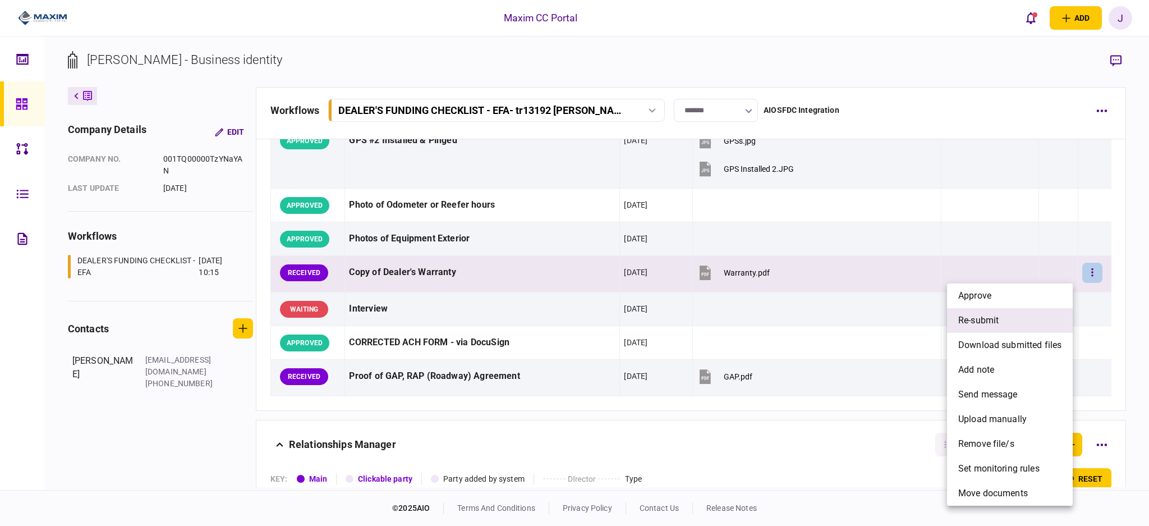
click at [1039, 324] on li "re-submit" at bounding box center [1010, 320] width 126 height 25
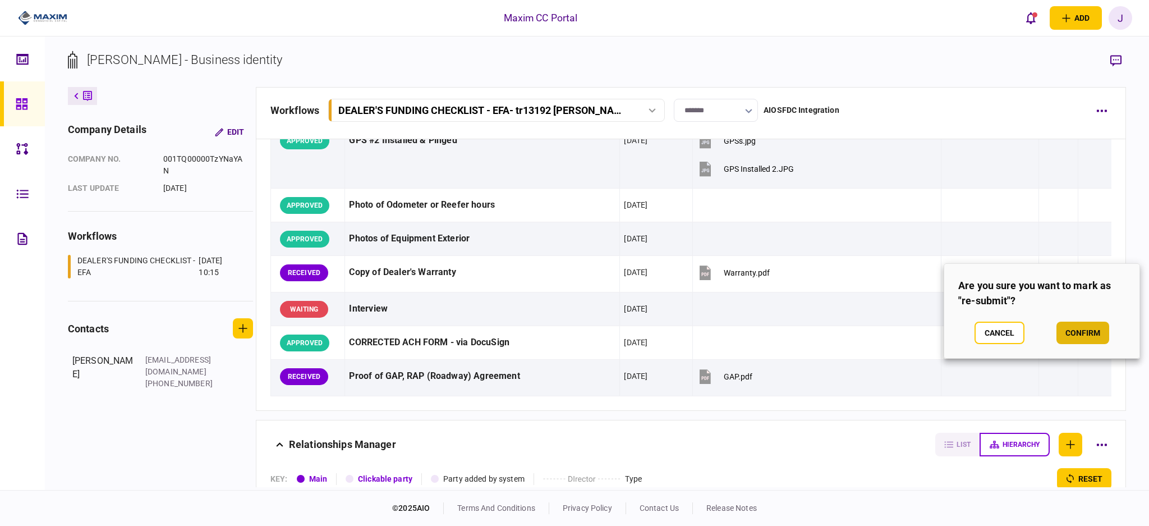
click at [1078, 338] on button "confirm" at bounding box center [1083, 333] width 53 height 22
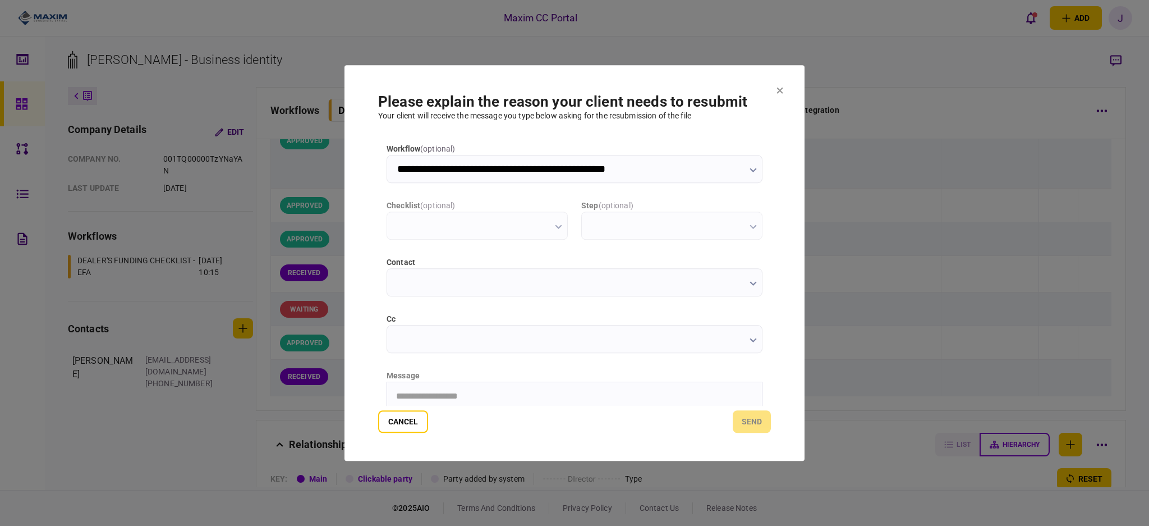
scroll to position [0, 0]
type input "**********"
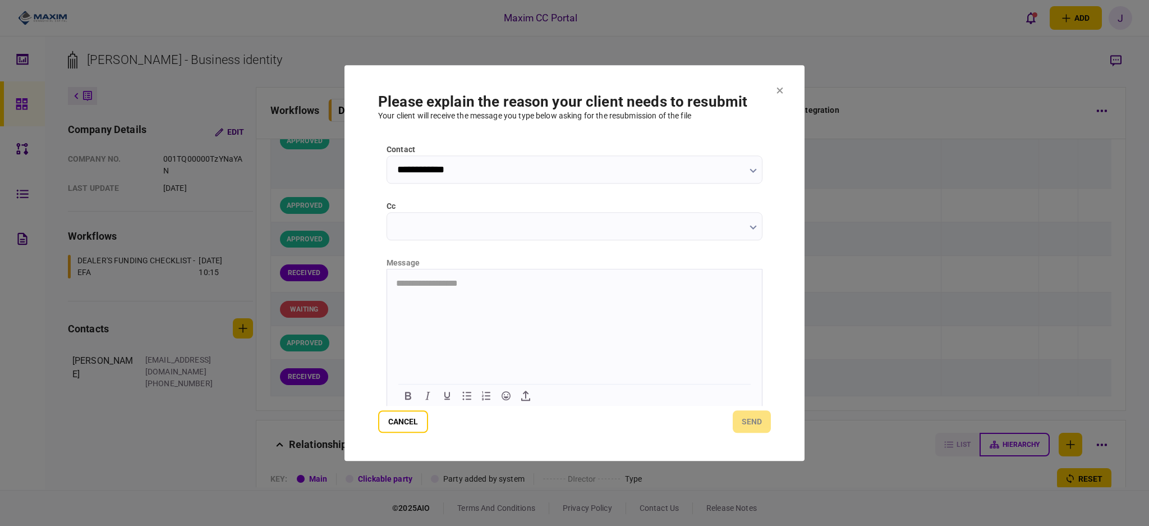
scroll to position [115, 0]
click at [451, 292] on html "**********" at bounding box center [574, 281] width 375 height 29
click at [759, 425] on button "send" at bounding box center [752, 421] width 38 height 22
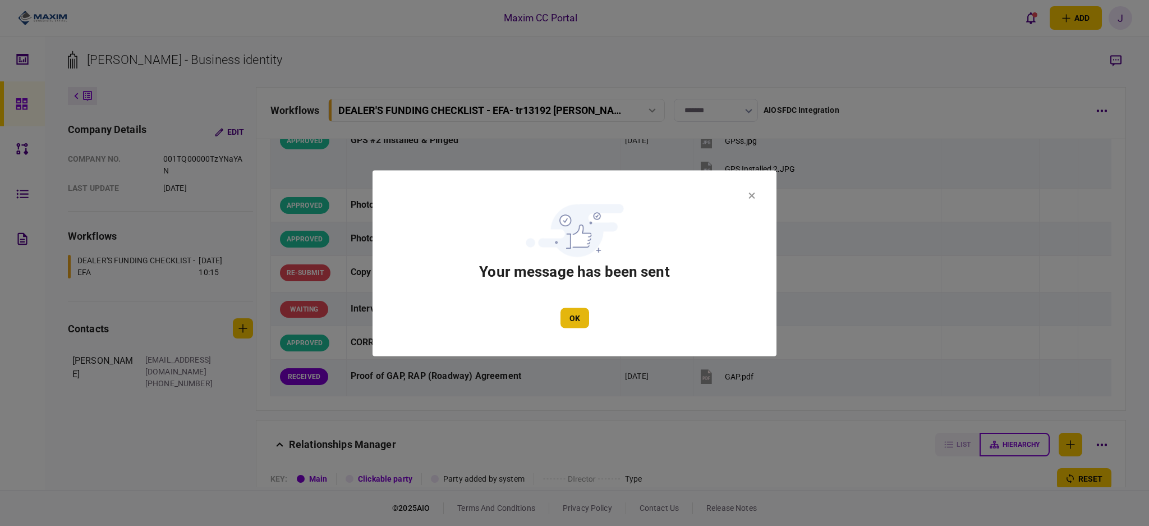
click at [575, 318] on button "OK" at bounding box center [575, 318] width 29 height 20
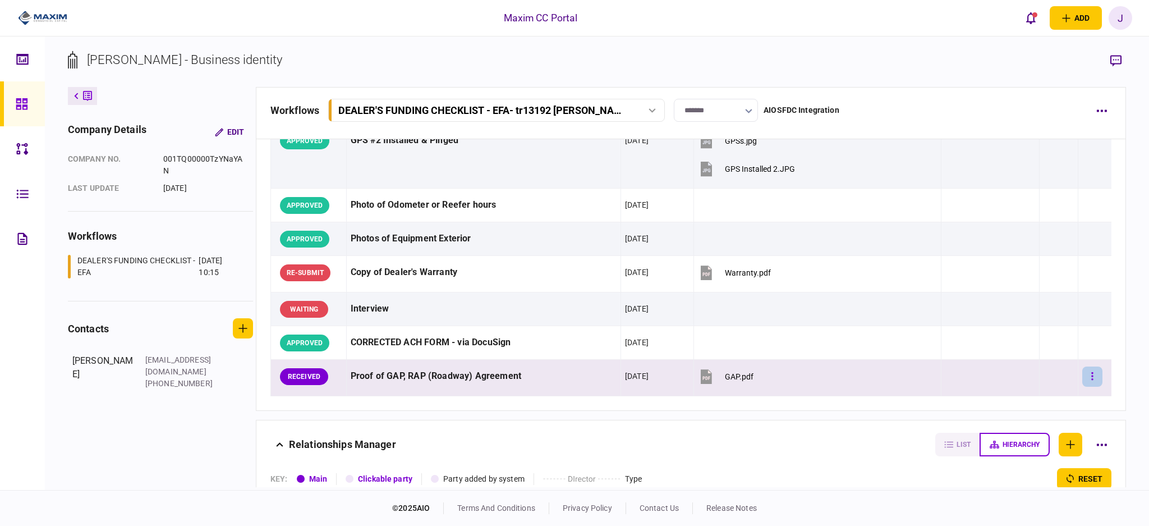
click at [1092, 375] on icon "button" at bounding box center [1093, 376] width 2 height 11
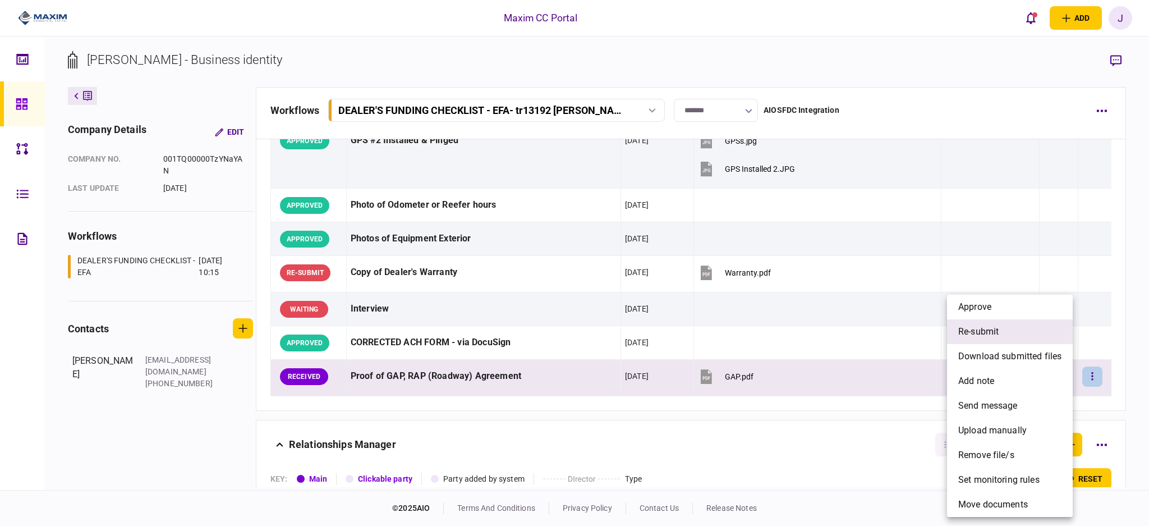
click at [989, 329] on span "re-submit" at bounding box center [979, 331] width 40 height 13
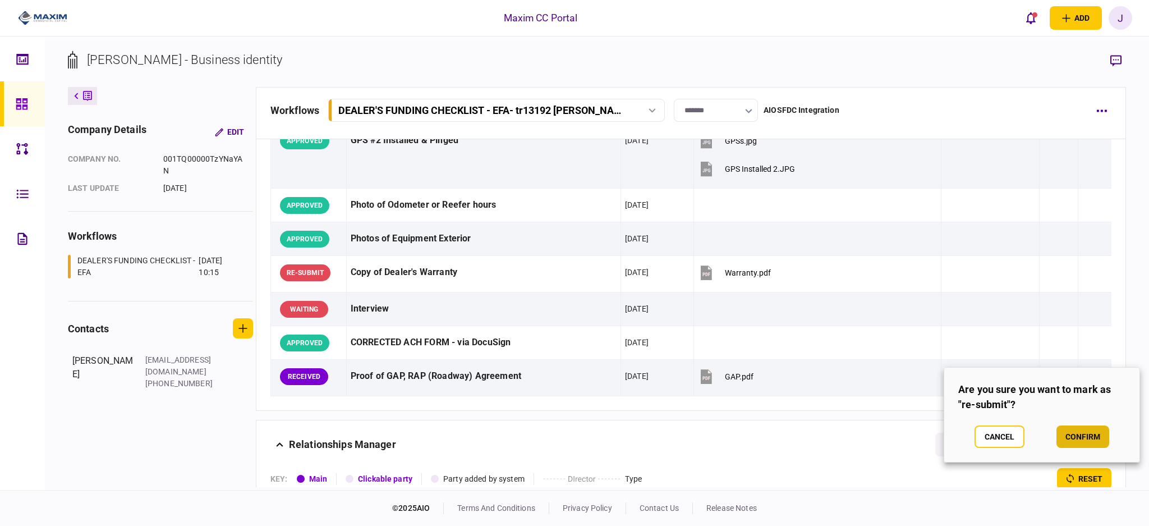
click at [1078, 431] on button "confirm" at bounding box center [1083, 436] width 53 height 22
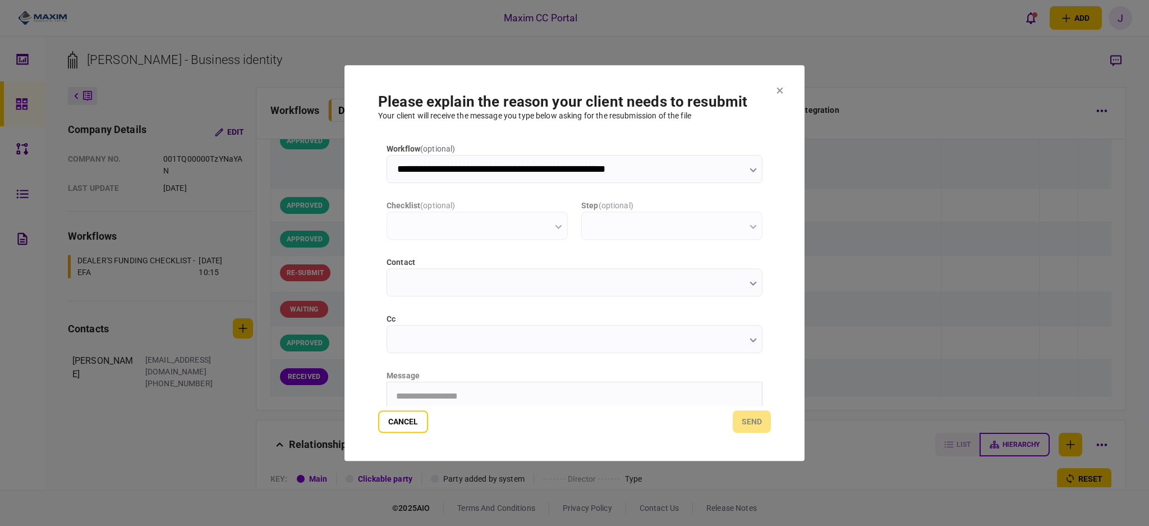
scroll to position [0, 0]
type input "**********"
click at [477, 388] on html "**********" at bounding box center [574, 396] width 375 height 29
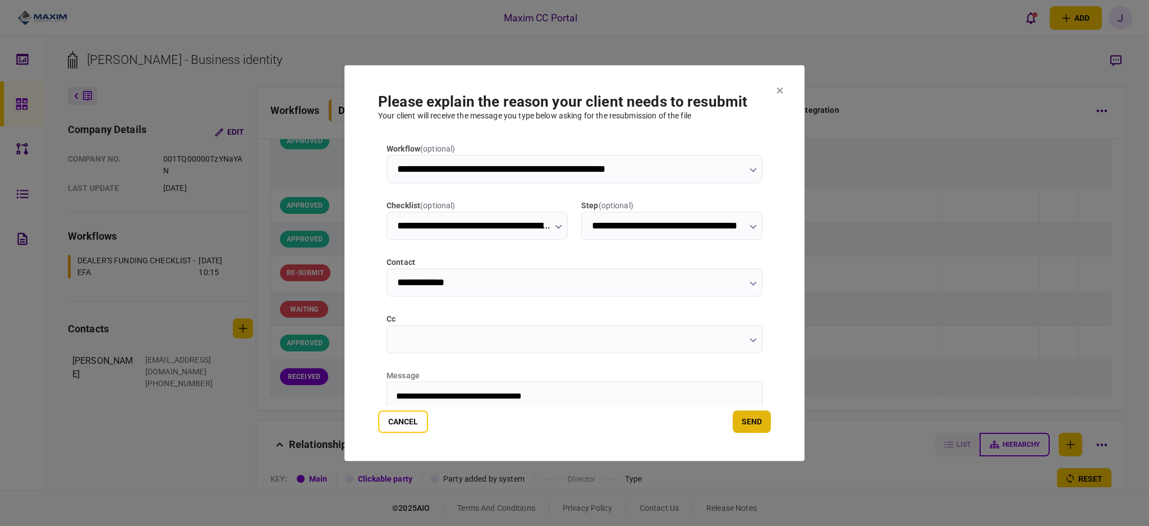
click at [753, 420] on button "send" at bounding box center [752, 421] width 38 height 22
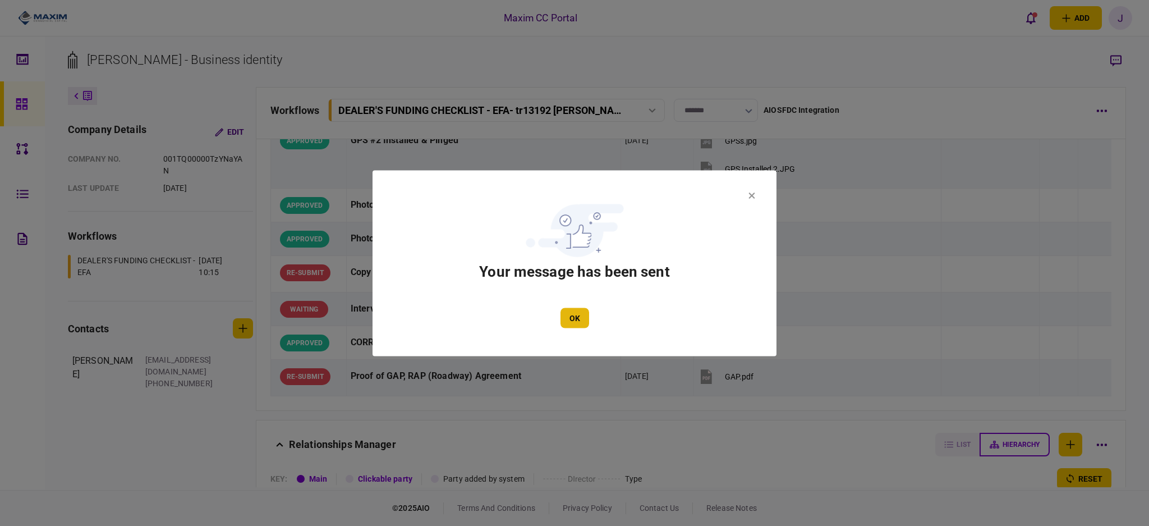
click at [566, 323] on button "OK" at bounding box center [575, 318] width 29 height 20
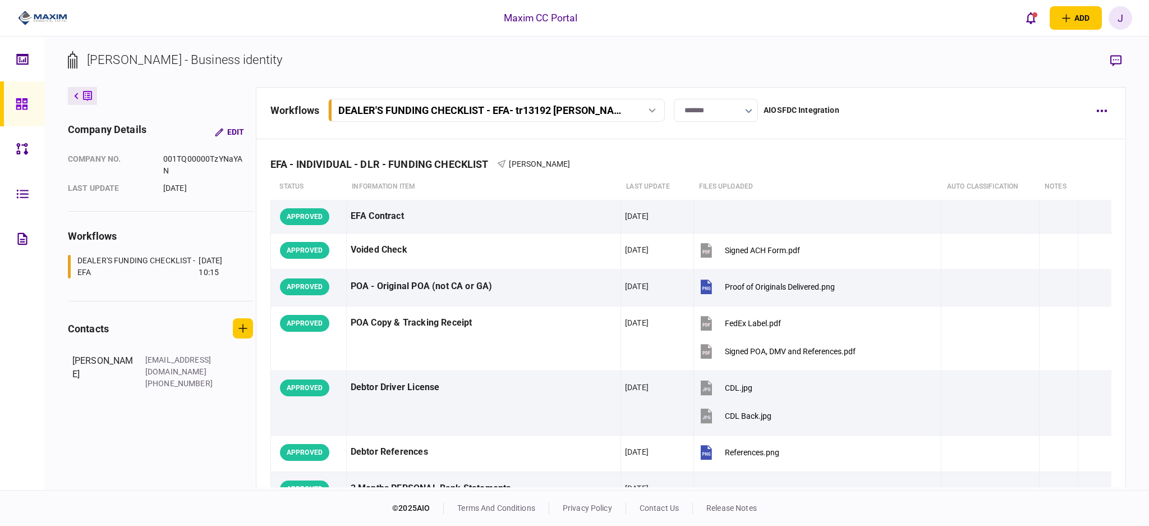
drag, startPoint x: 9, startPoint y: 111, endPoint x: 17, endPoint y: 108, distance: 8.2
click at [10, 111] on link at bounding box center [22, 103] width 45 height 45
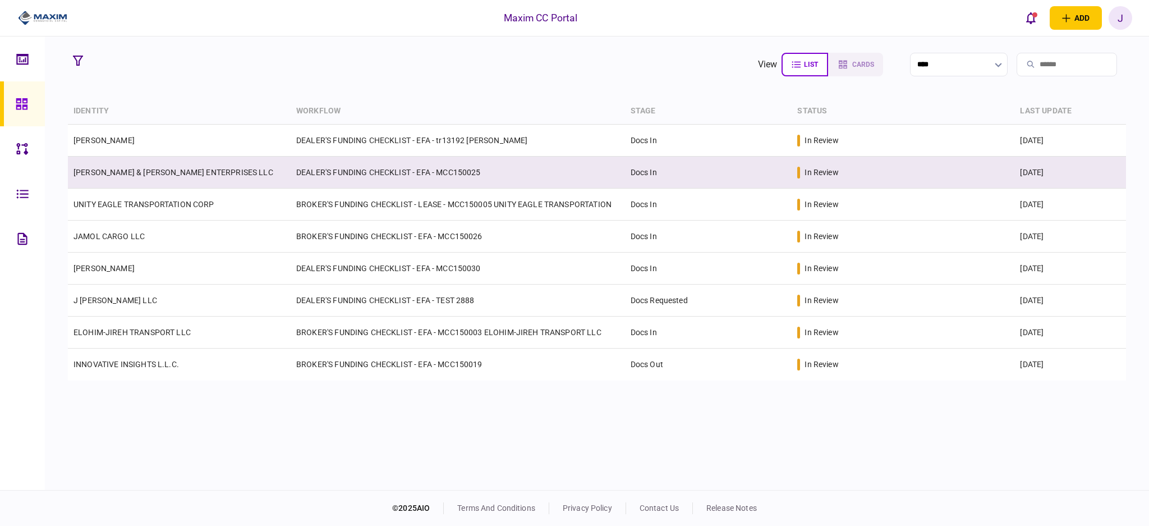
click at [341, 166] on td "DEALER'S FUNDING CHECKLIST - EFA - MCC150025" at bounding box center [458, 173] width 334 height 32
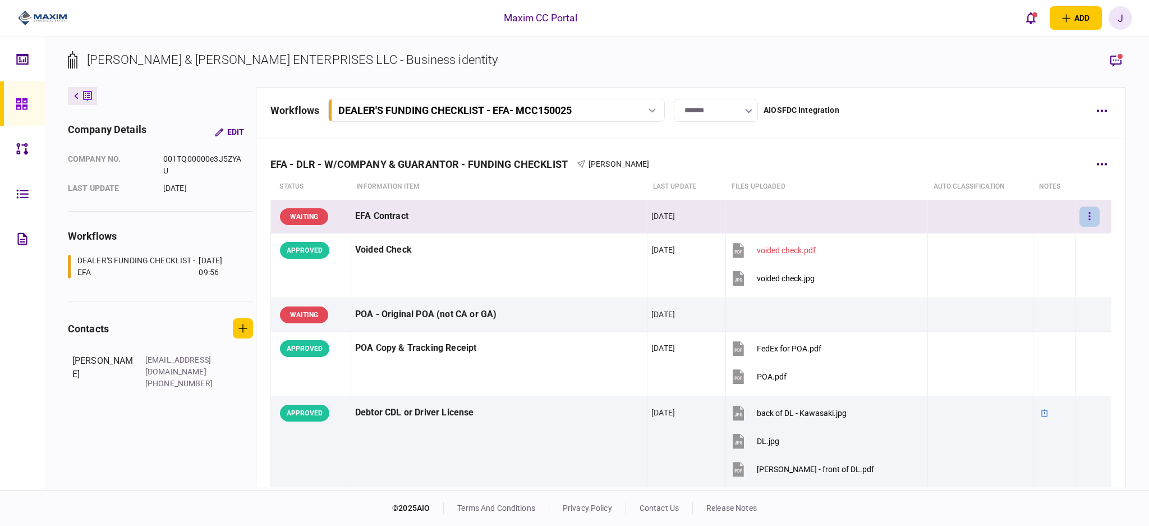
click at [1083, 218] on button "button" at bounding box center [1090, 217] width 20 height 20
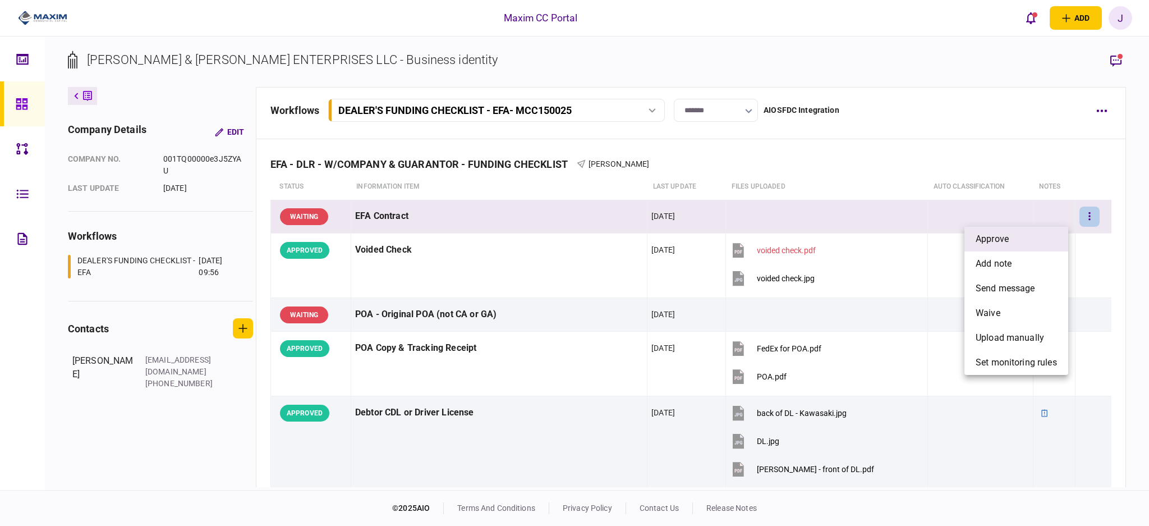
click at [1038, 241] on li "approve" at bounding box center [1017, 239] width 104 height 25
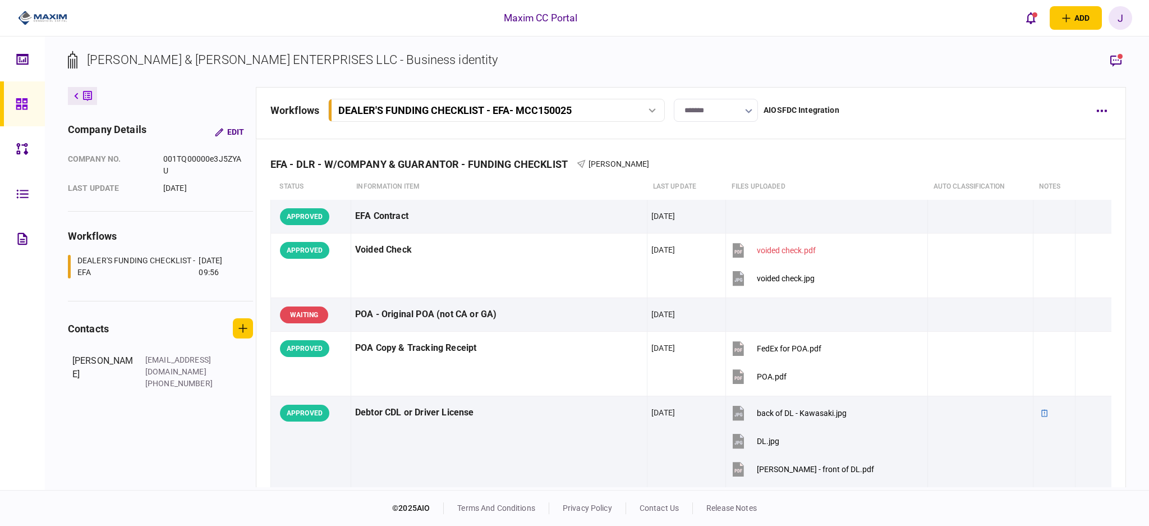
click at [163, 103] on div "company details Edit company no. 001TQ00000e3J5ZYAU last update [DATE] workflow…" at bounding box center [162, 287] width 188 height 400
click at [10, 96] on link at bounding box center [22, 103] width 45 height 45
